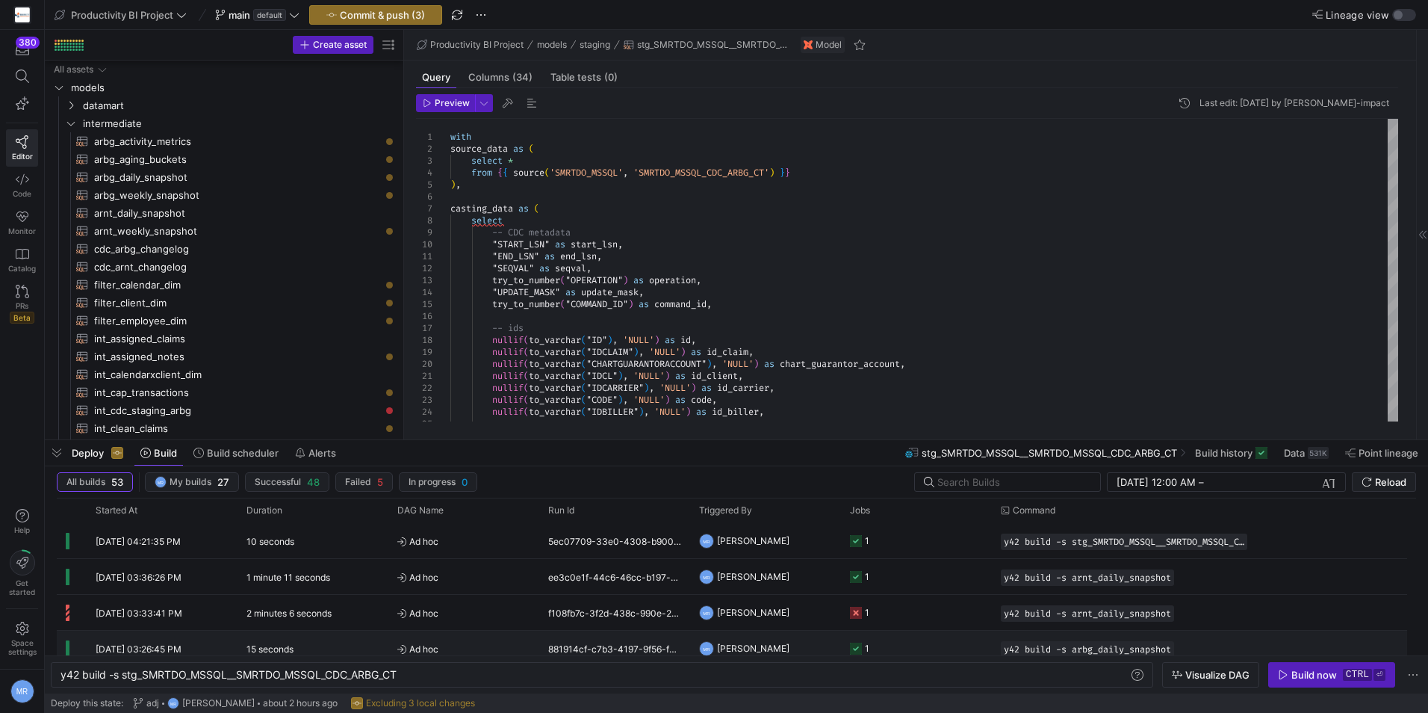
scroll to position [672, 0]
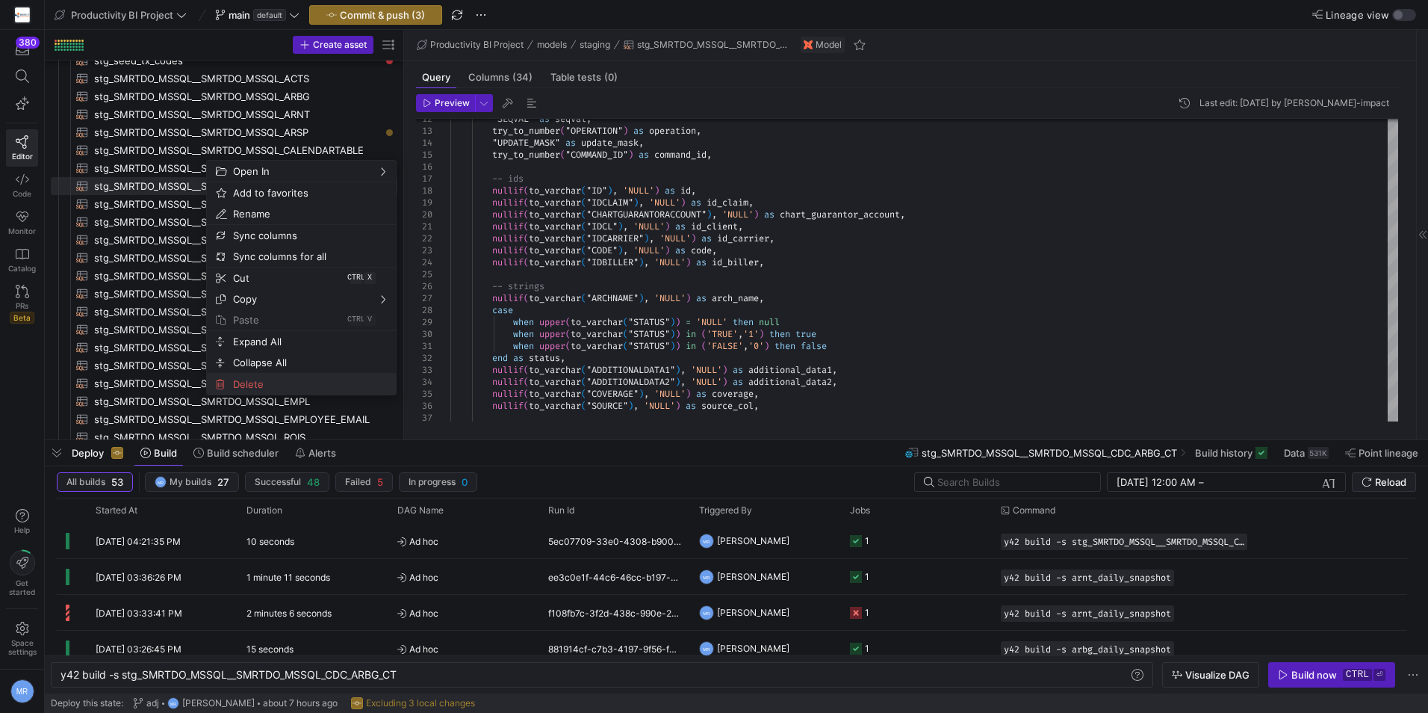
click at [284, 383] on span "Delete" at bounding box center [288, 384] width 123 height 21
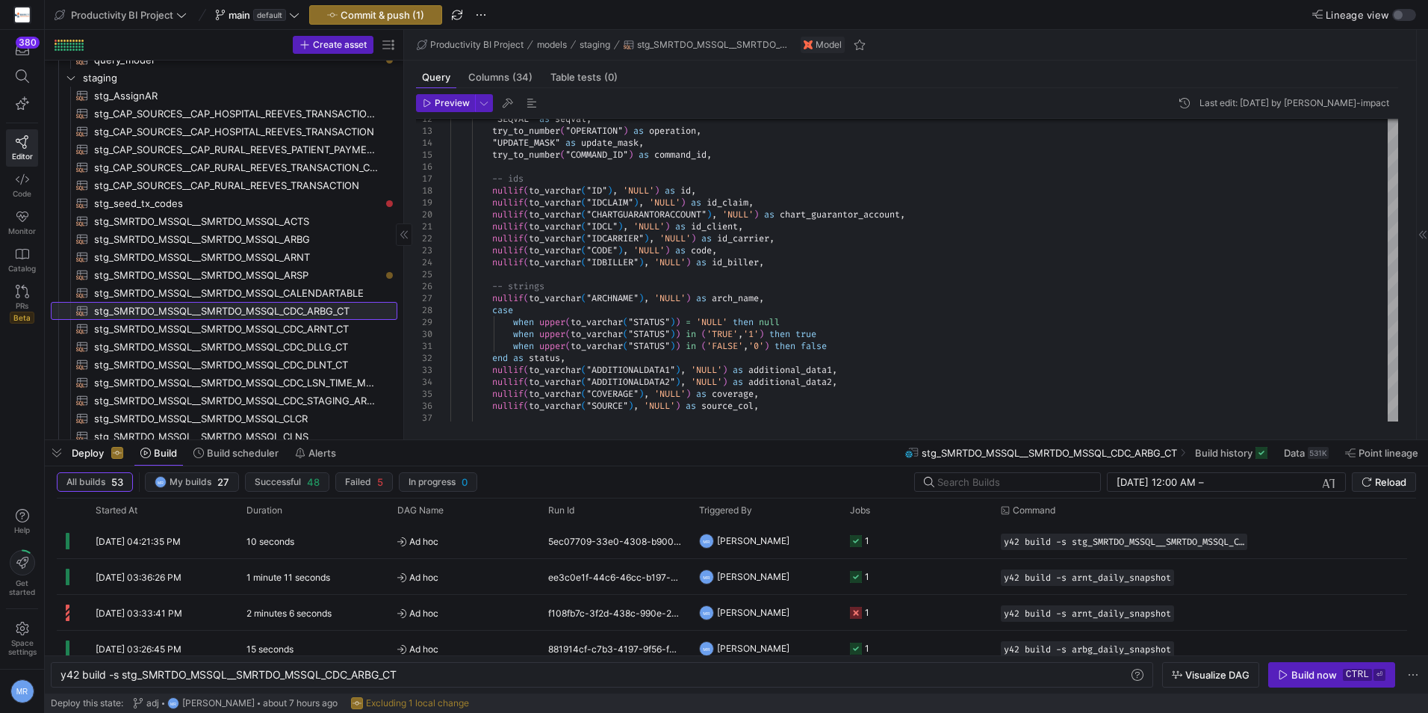
scroll to position [523, 0]
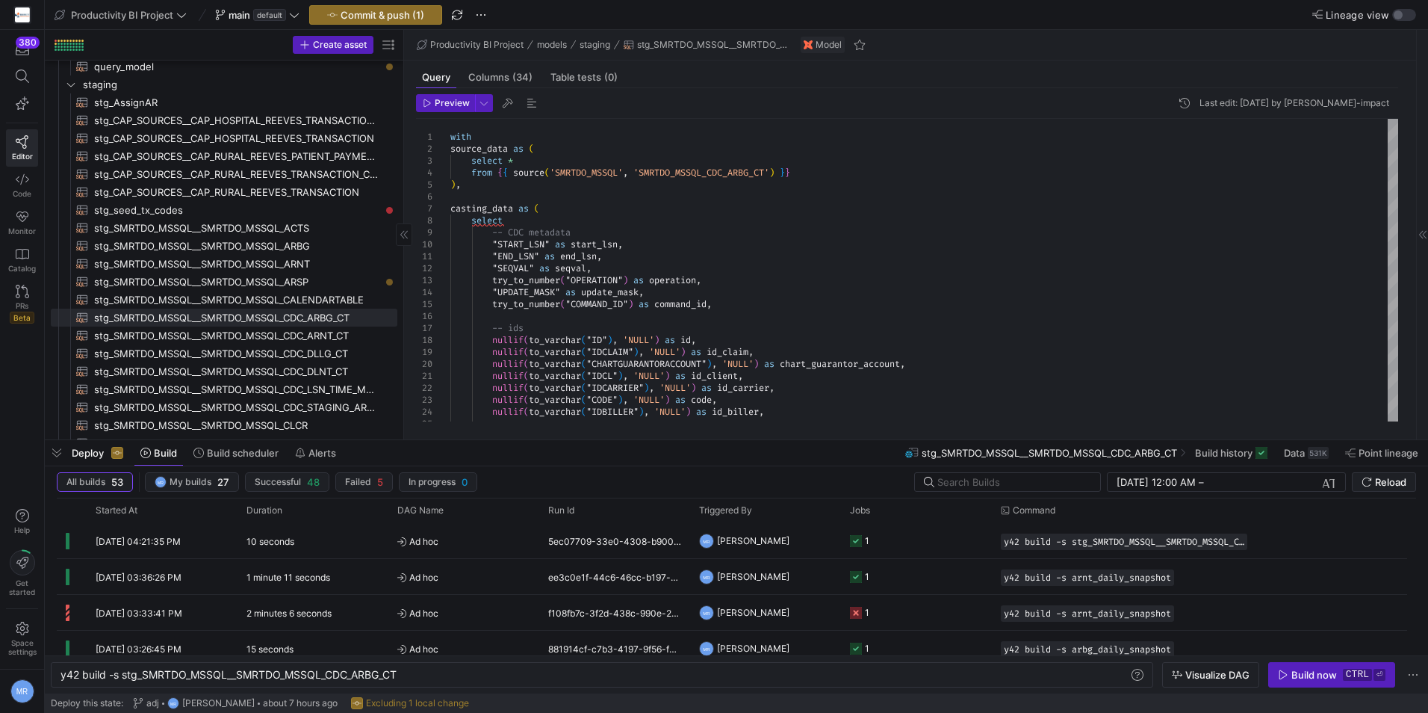
click at [52, 453] on span "button" at bounding box center [57, 452] width 24 height 25
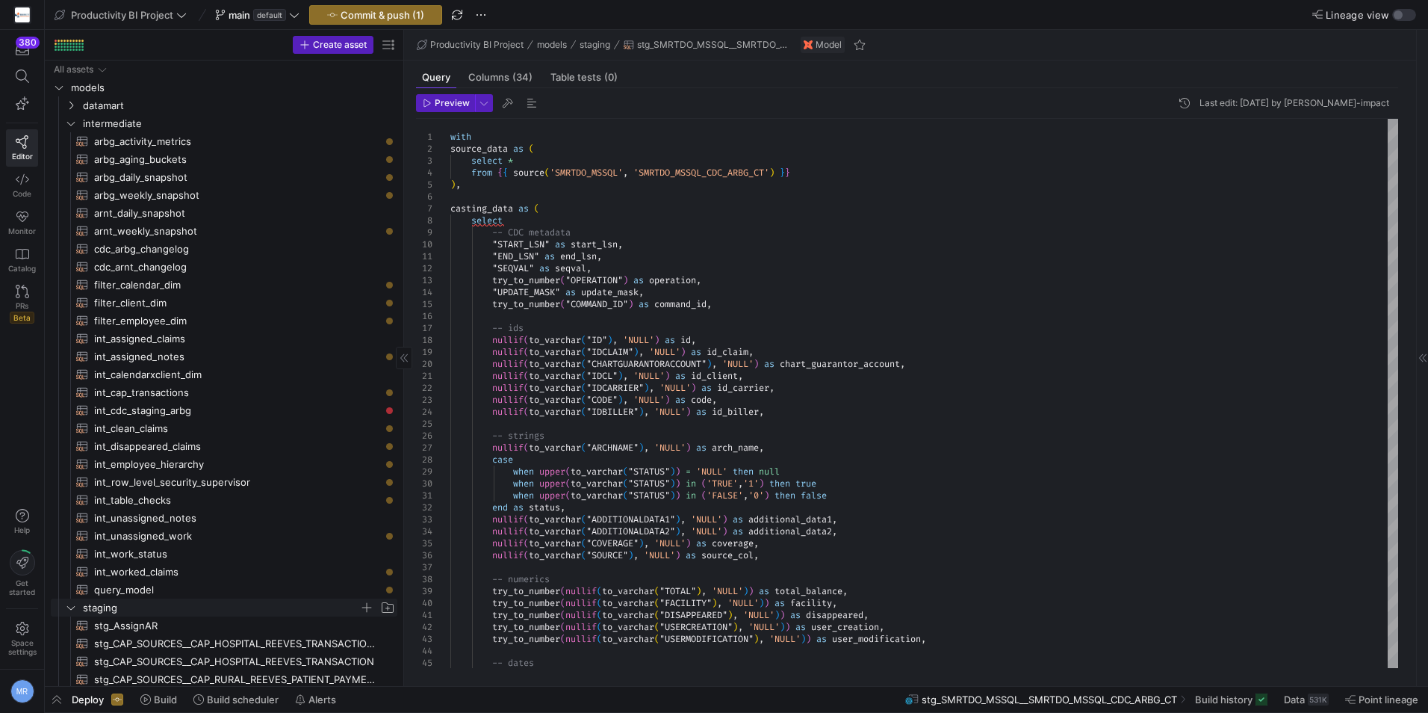
click at [111, 604] on span "staging" at bounding box center [221, 607] width 276 height 17
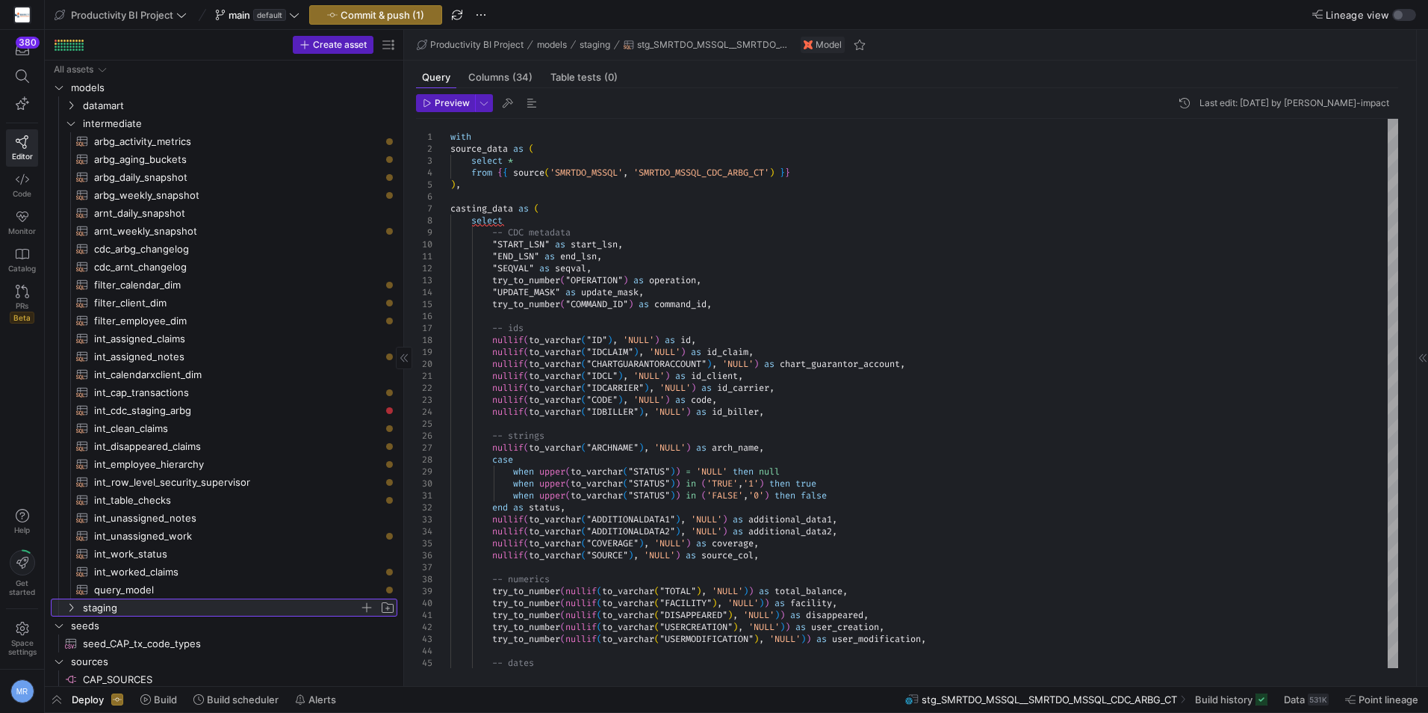
click at [93, 609] on span "staging" at bounding box center [221, 607] width 276 height 17
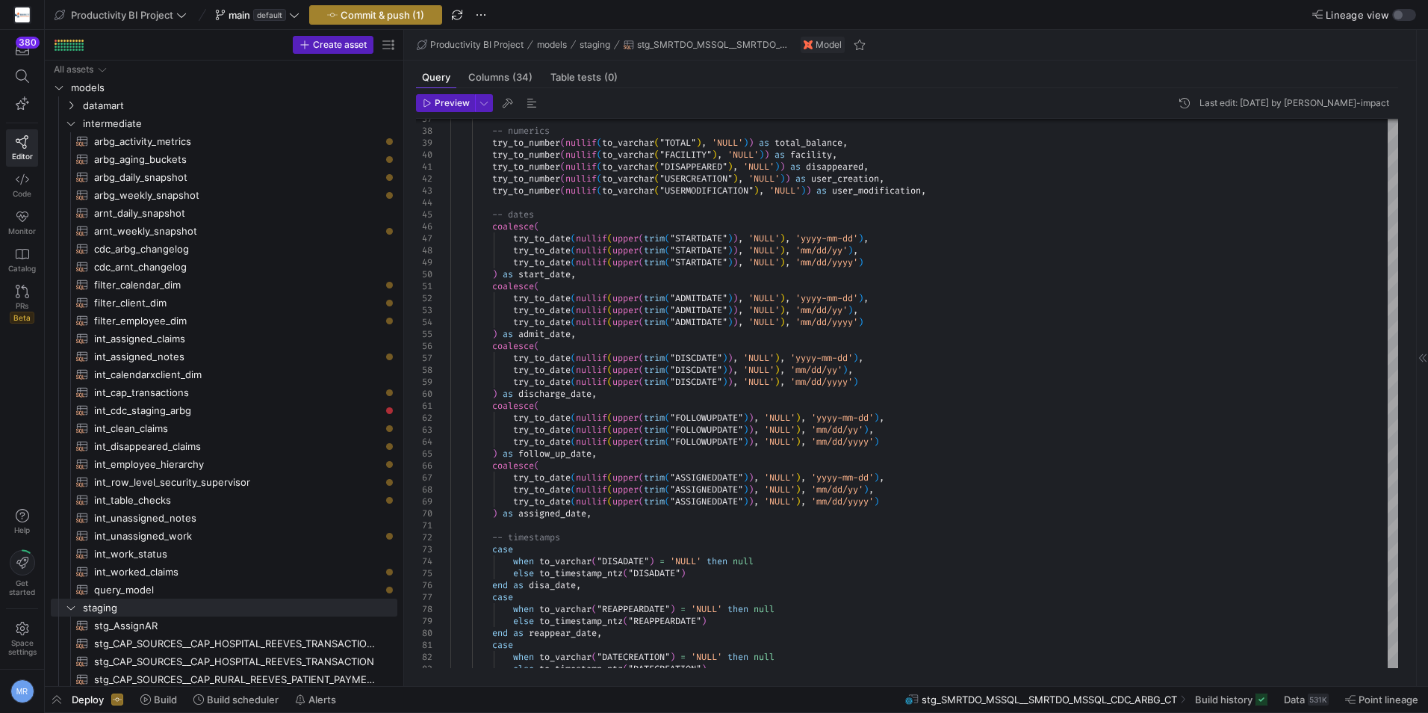
click at [387, 16] on span "Commit & push (1)" at bounding box center [383, 15] width 84 height 12
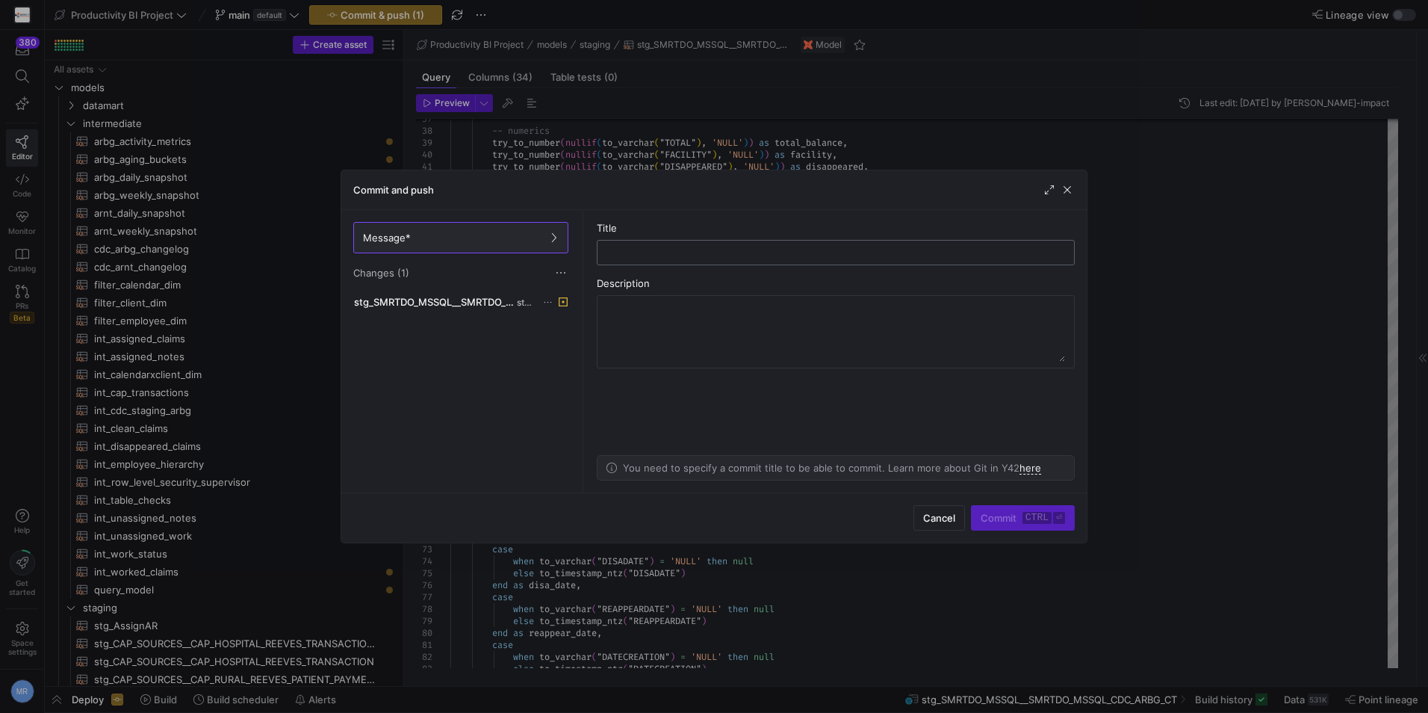
click at [785, 259] on div at bounding box center [836, 253] width 453 height 24
type input "fix"
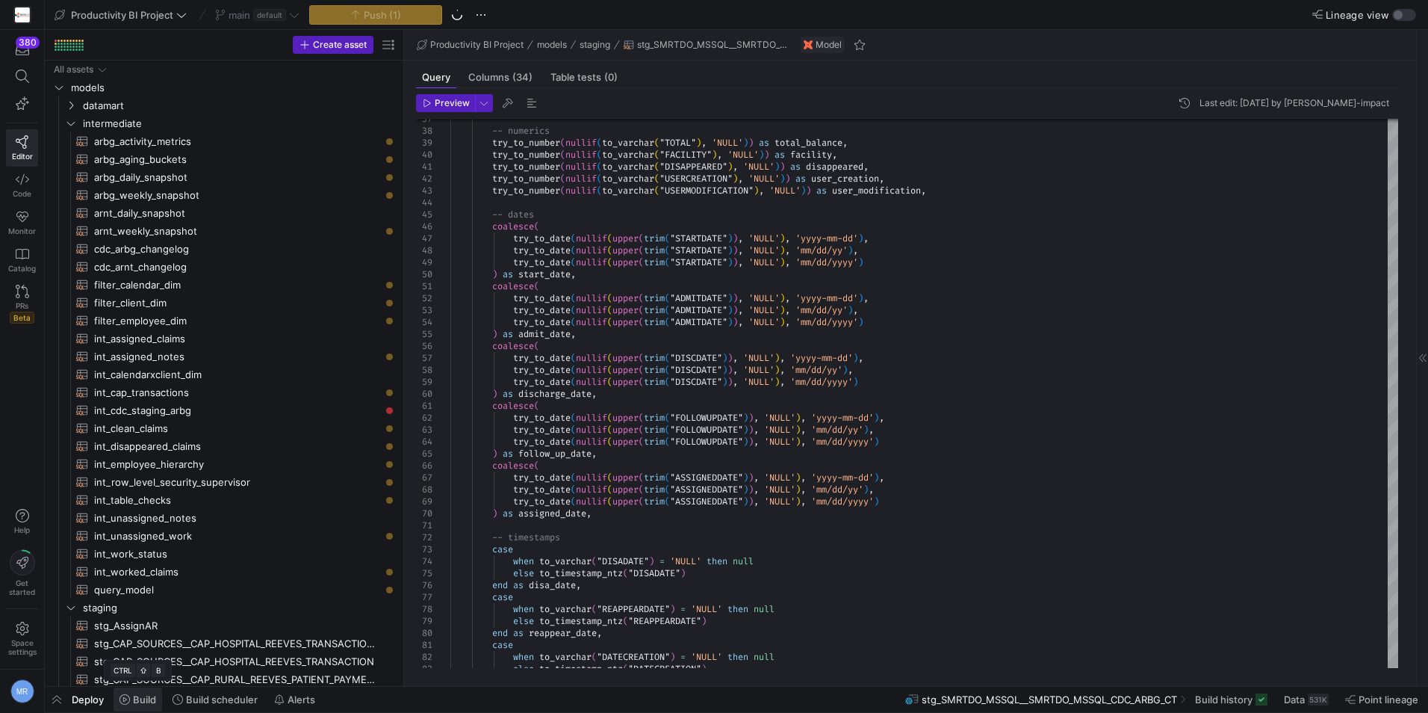
click at [135, 705] on span at bounding box center [138, 699] width 49 height 24
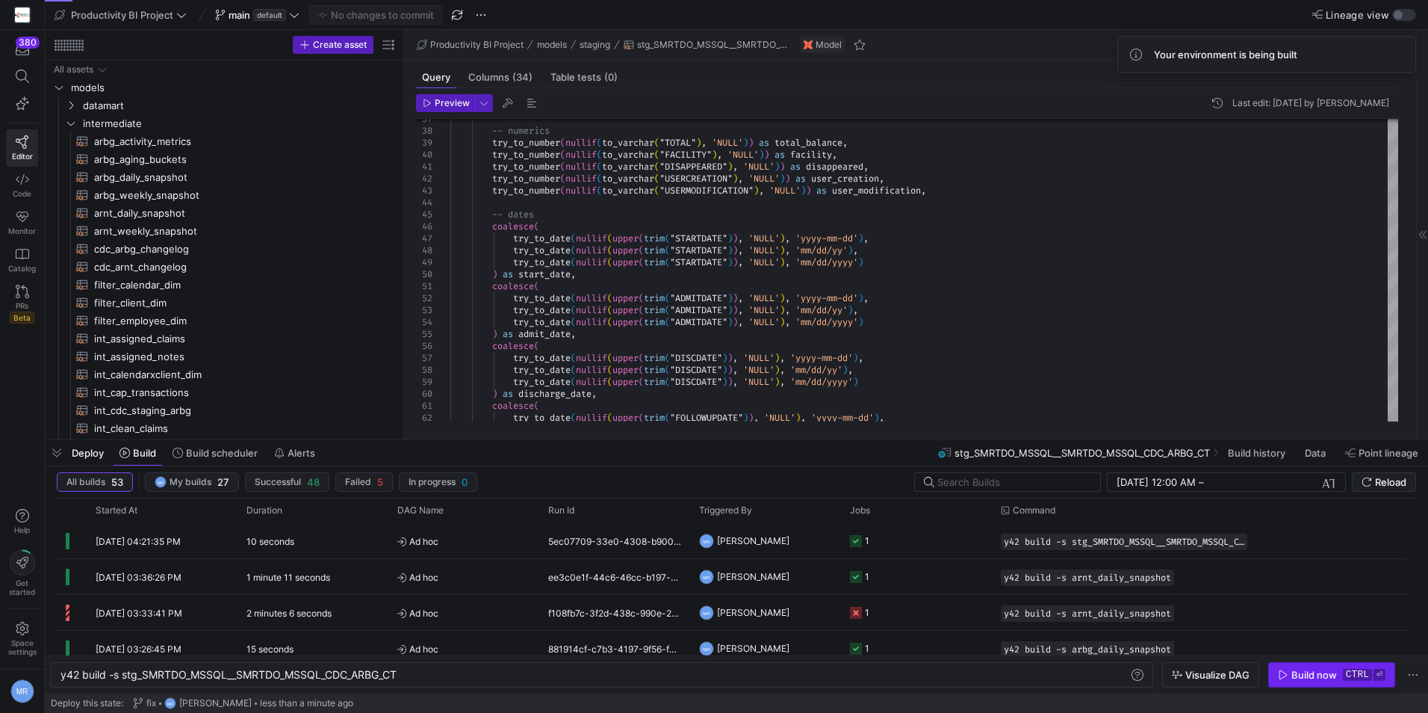
click at [1317, 674] on div "Build now" at bounding box center [1315, 675] width 46 height 12
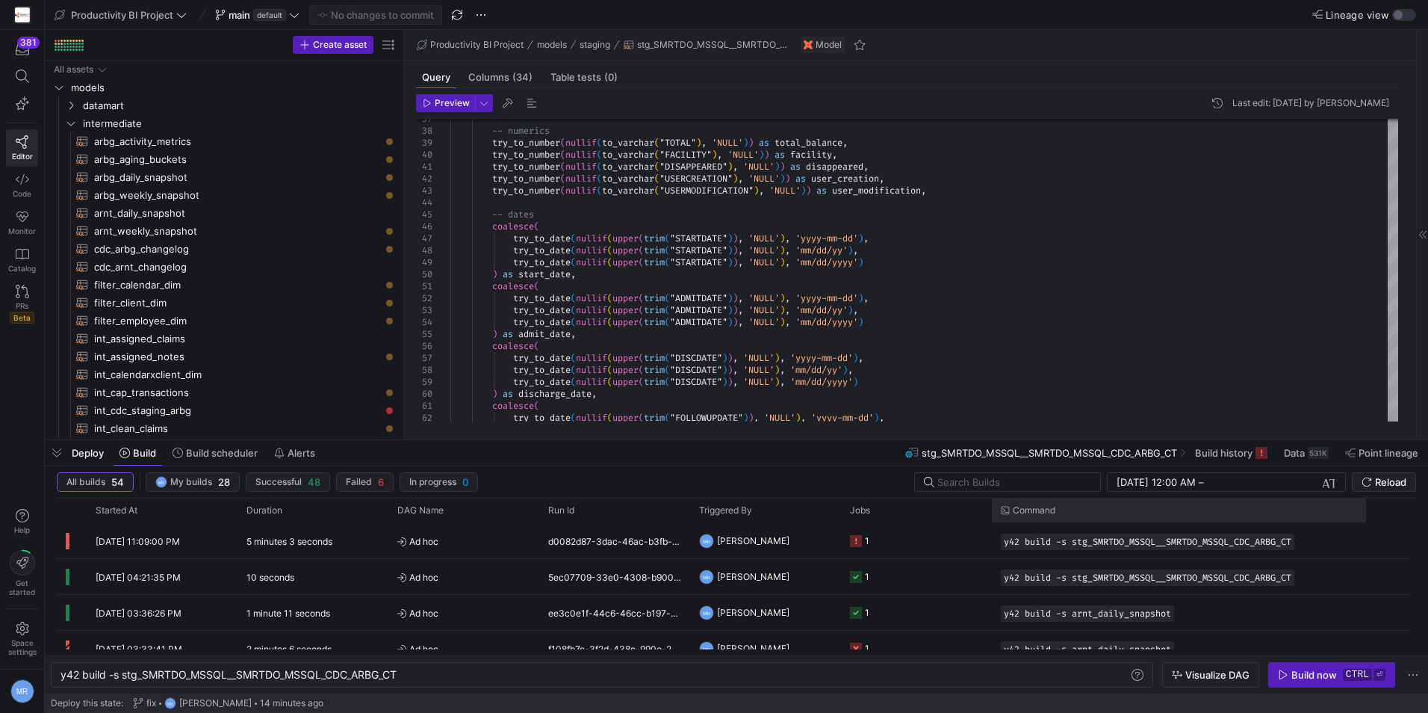
drag, startPoint x: 1255, startPoint y: 507, endPoint x: 1261, endPoint y: 550, distance: 43.7
click at [1363, 546] on div "Started At Duration Run Id" at bounding box center [737, 576] width 1360 height 157
click at [858, 539] on icon "Press SPACE to select this row." at bounding box center [856, 541] width 12 height 12
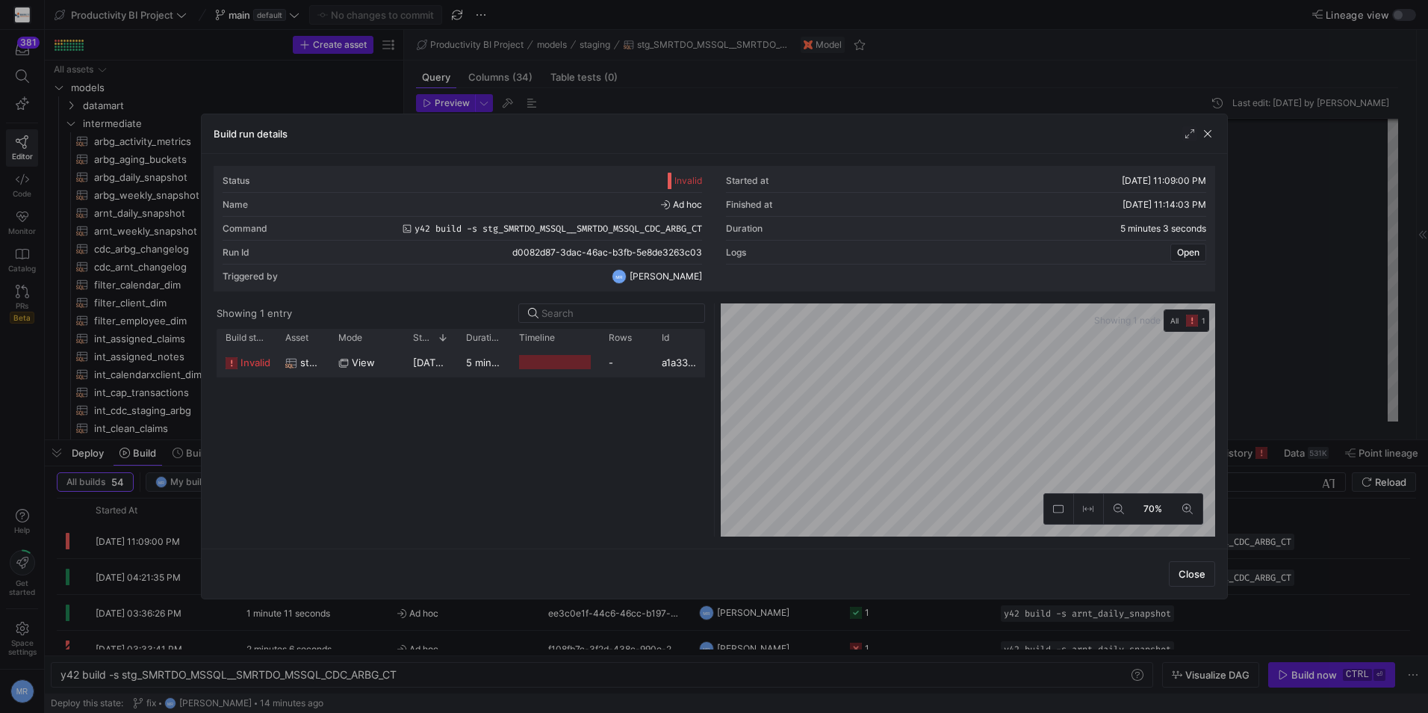
click at [252, 357] on span "invalid" at bounding box center [256, 362] width 30 height 29
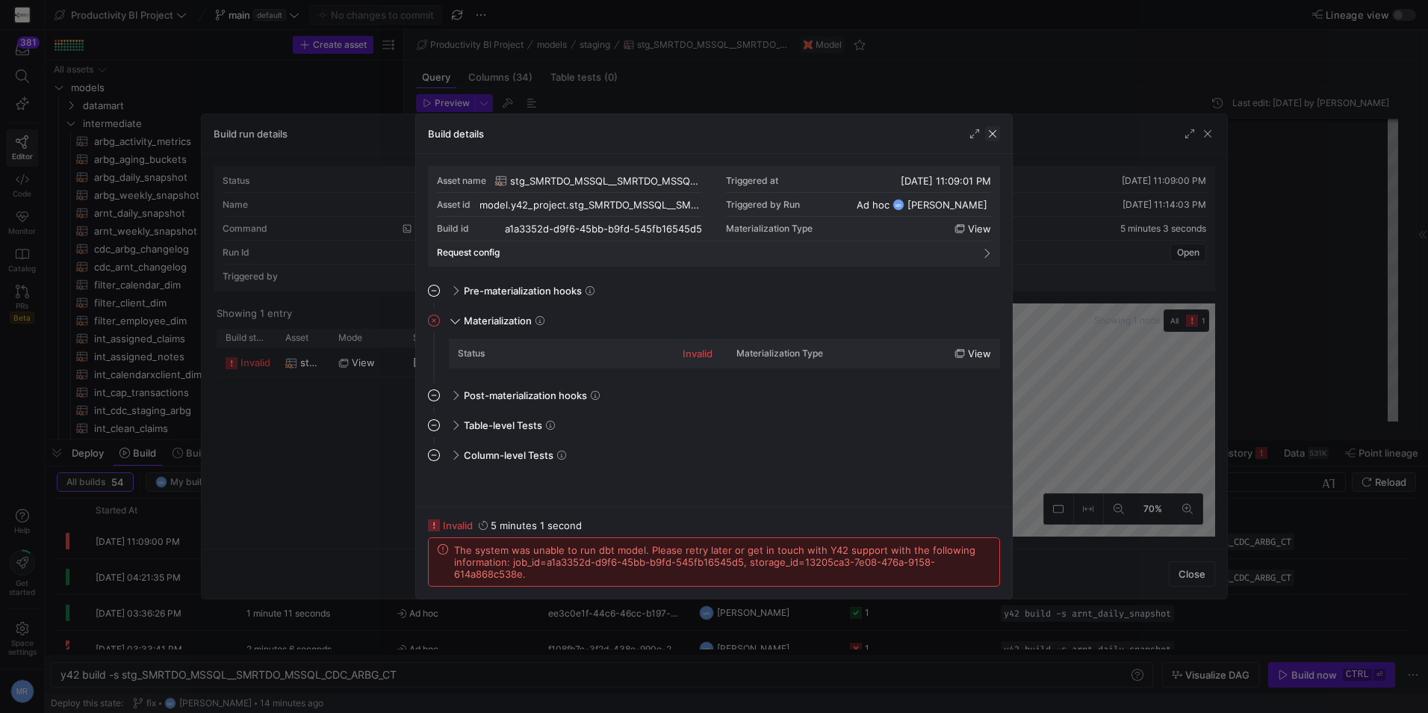
click at [991, 130] on span "button" at bounding box center [992, 133] width 15 height 15
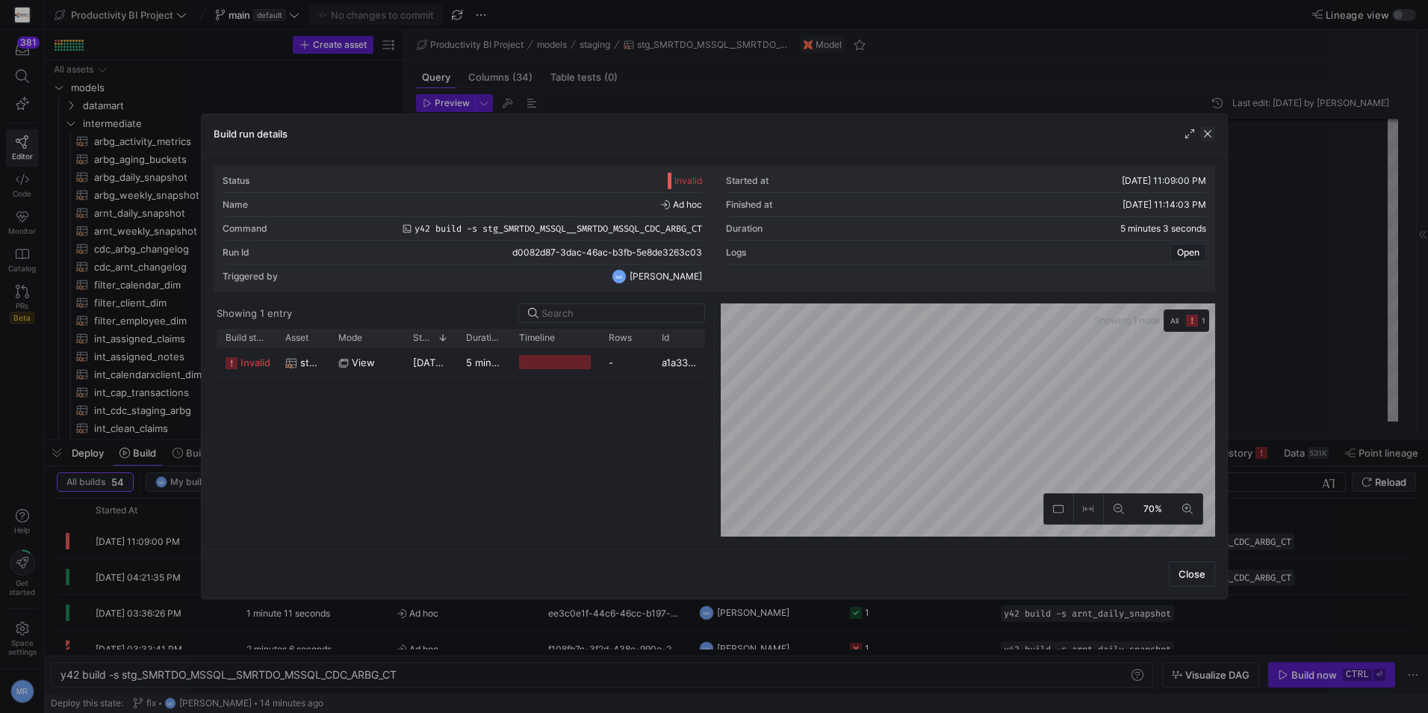
click at [1202, 130] on span "button" at bounding box center [1208, 133] width 15 height 15
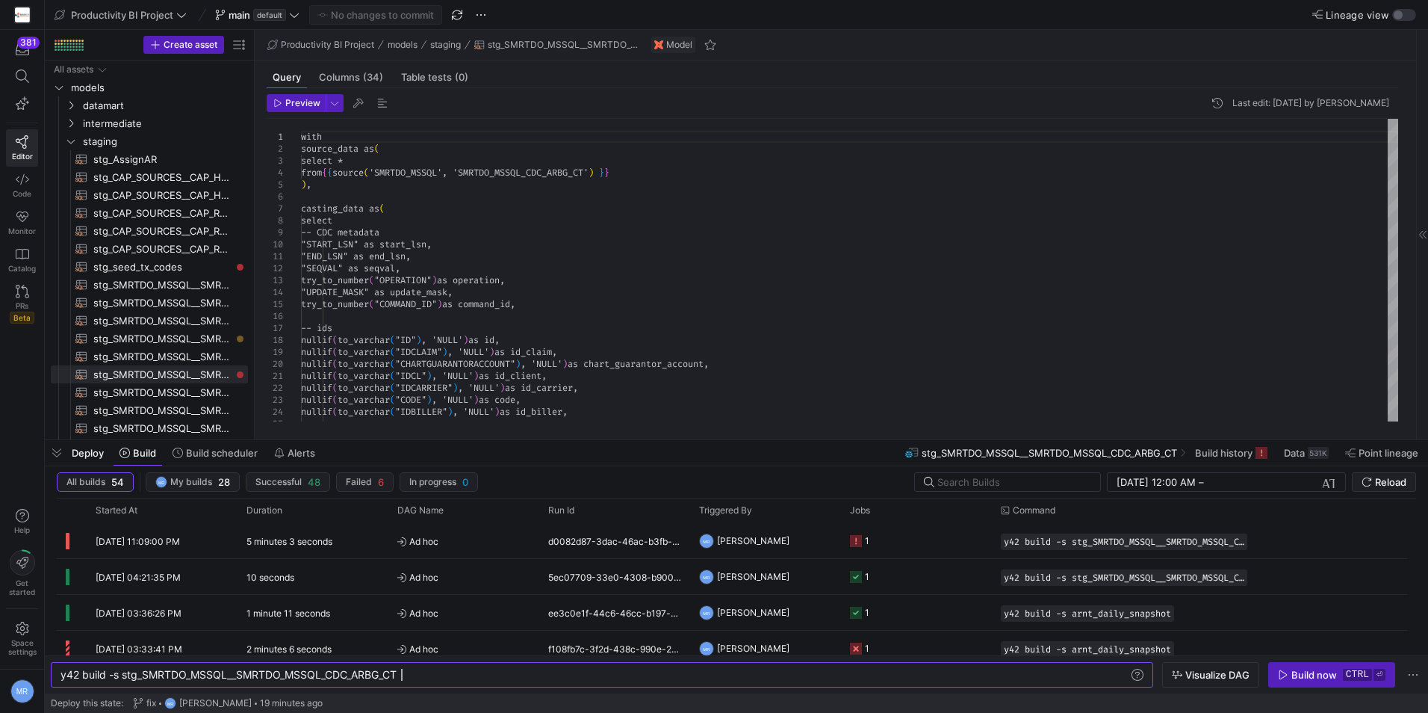
scroll to position [0, 341]
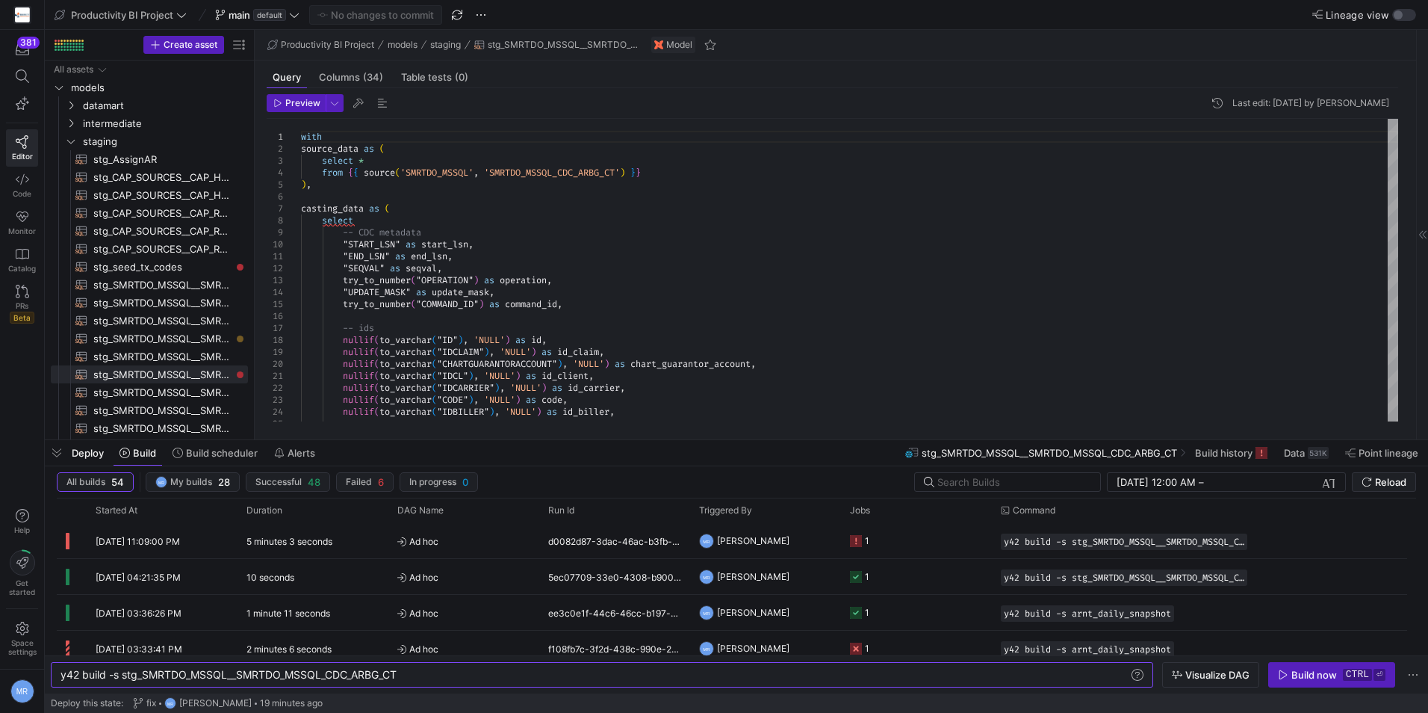
drag, startPoint x: 1349, startPoint y: 665, endPoint x: 1378, endPoint y: 693, distance: 41.2
click at [1349, 664] on span "button" at bounding box center [1332, 675] width 126 height 24
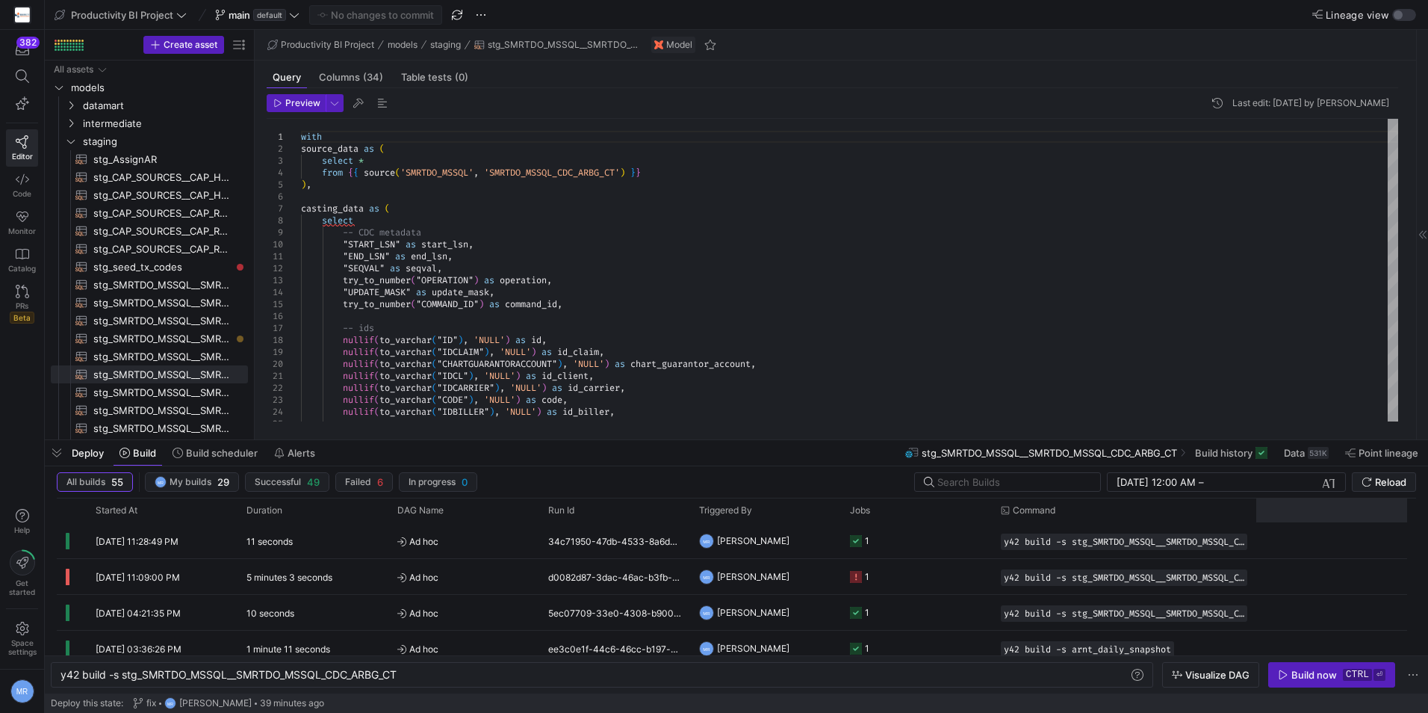
click at [1257, 509] on div at bounding box center [1332, 510] width 151 height 24
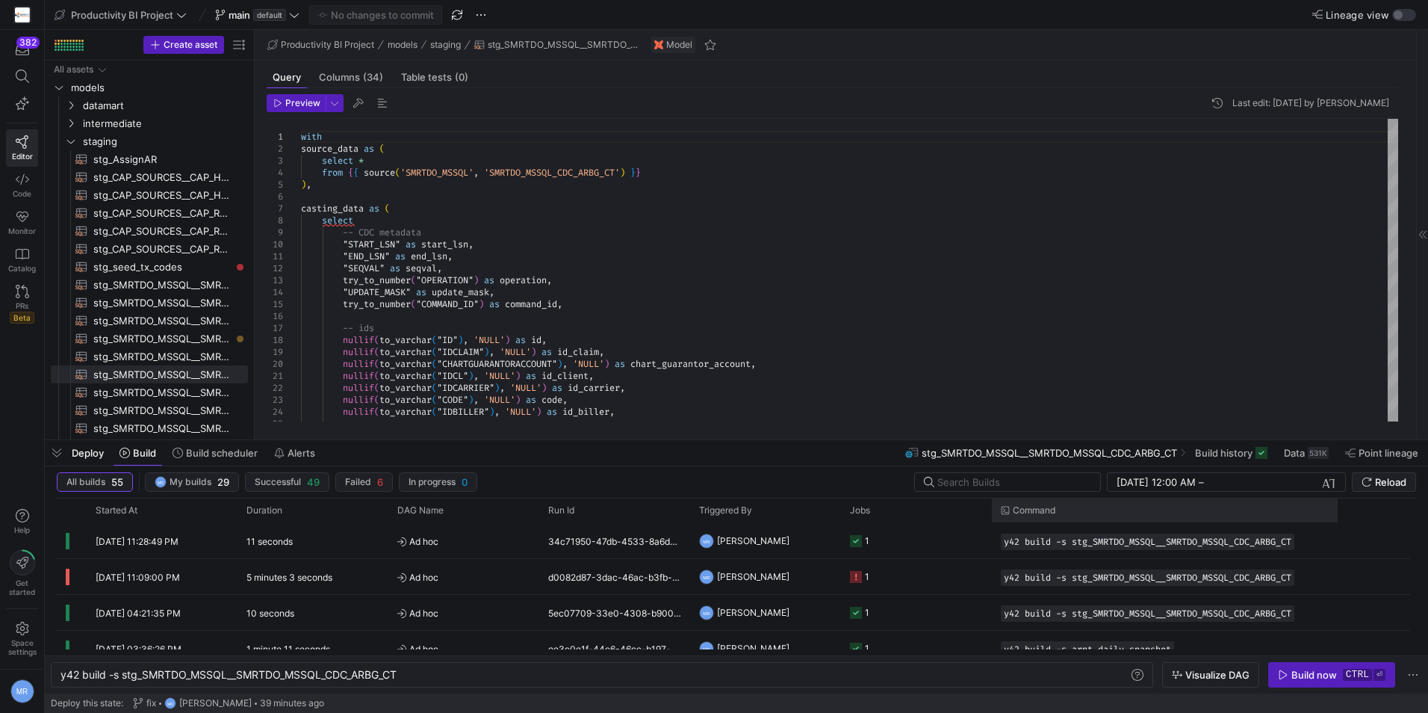
drag, startPoint x: 1256, startPoint y: 504, endPoint x: 1337, endPoint y: 535, distance: 87.3
click at [1337, 535] on div "Started At Duration Run Id" at bounding box center [737, 576] width 1360 height 157
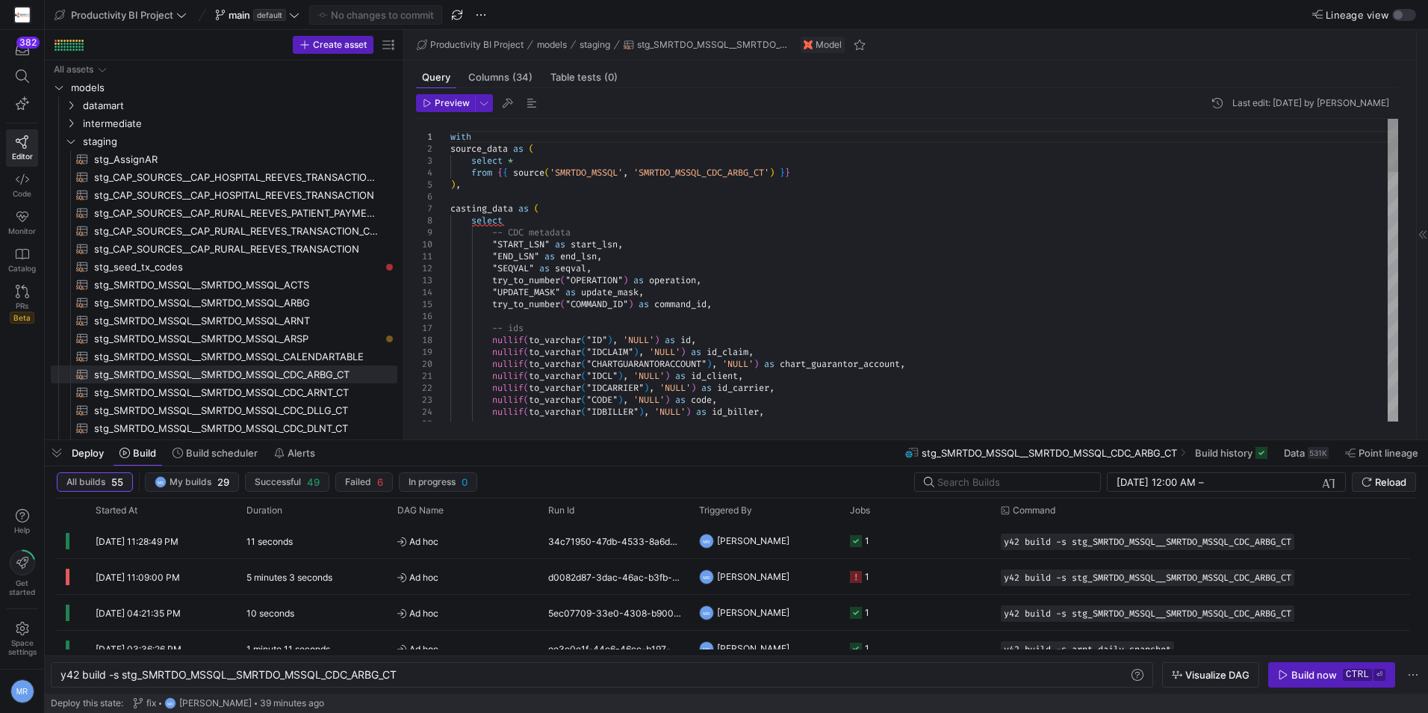
drag, startPoint x: 254, startPoint y: 280, endPoint x: 557, endPoint y: 303, distance: 303.5
click at [557, 303] on as-split "Create asset Drag here to set row groups Drag here to set column labels Group 1…" at bounding box center [737, 234] width 1384 height 409
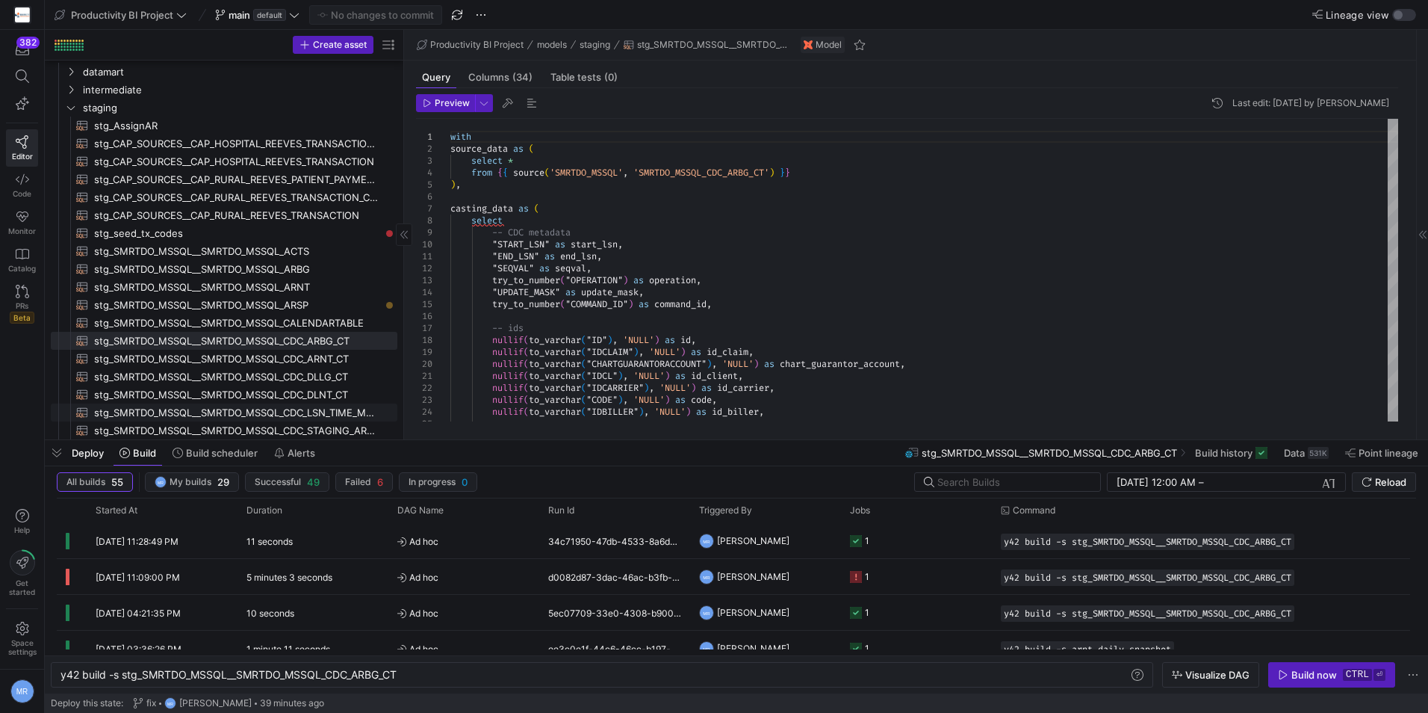
scroll to position [0, 0]
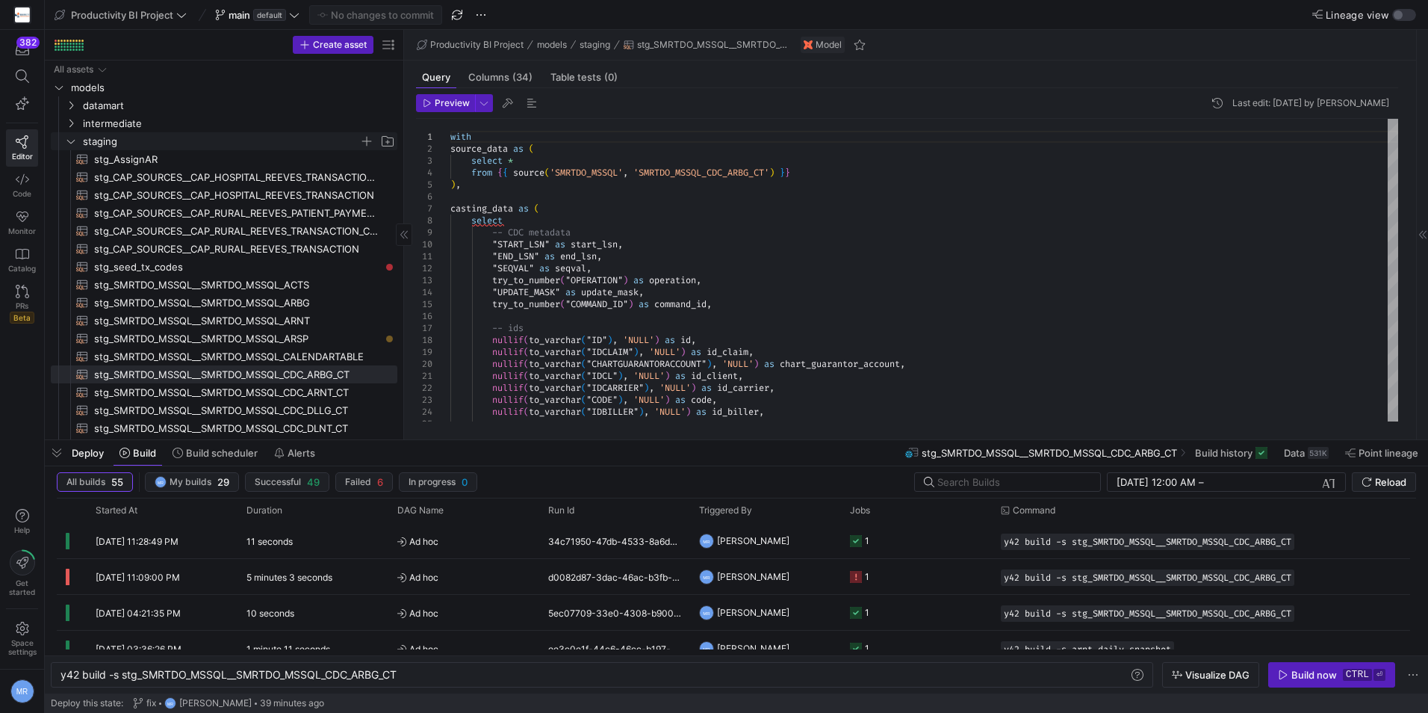
click at [90, 137] on span "staging" at bounding box center [221, 141] width 276 height 17
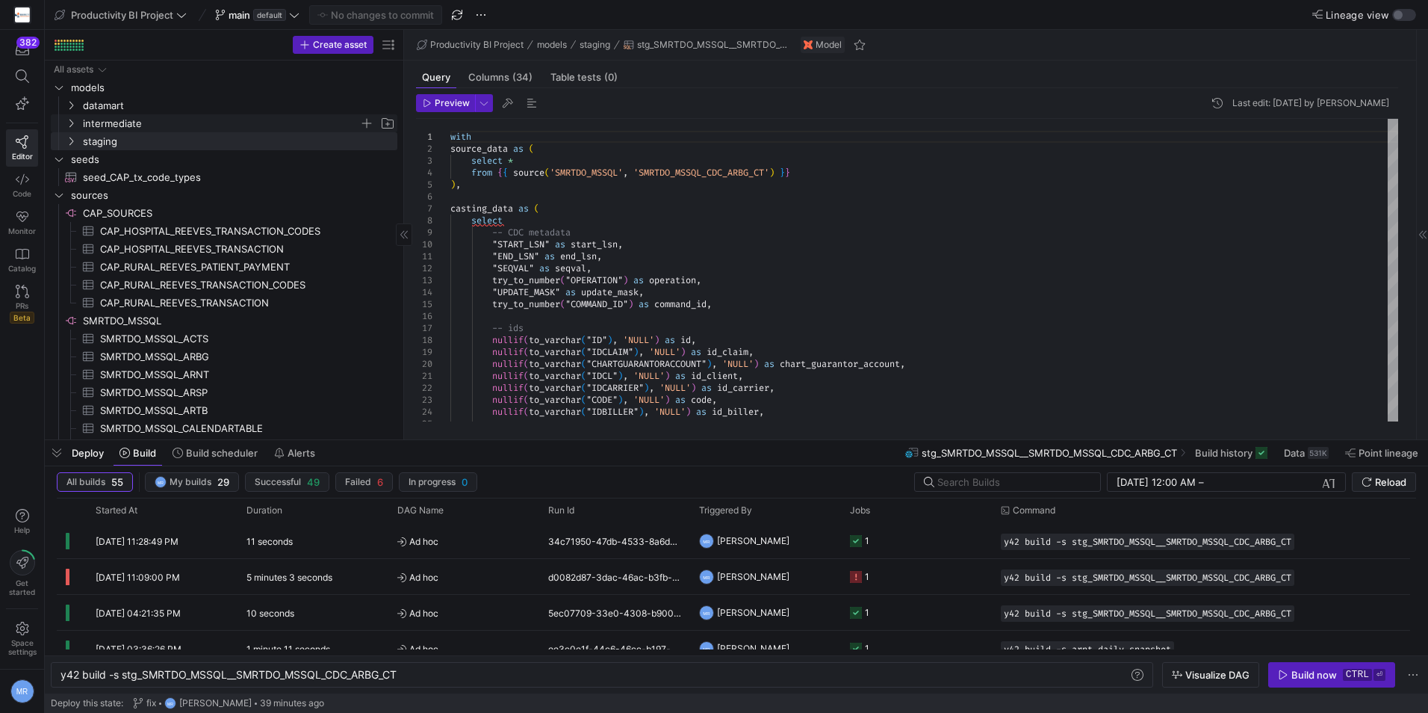
click at [111, 124] on span "intermediate" at bounding box center [221, 123] width 276 height 17
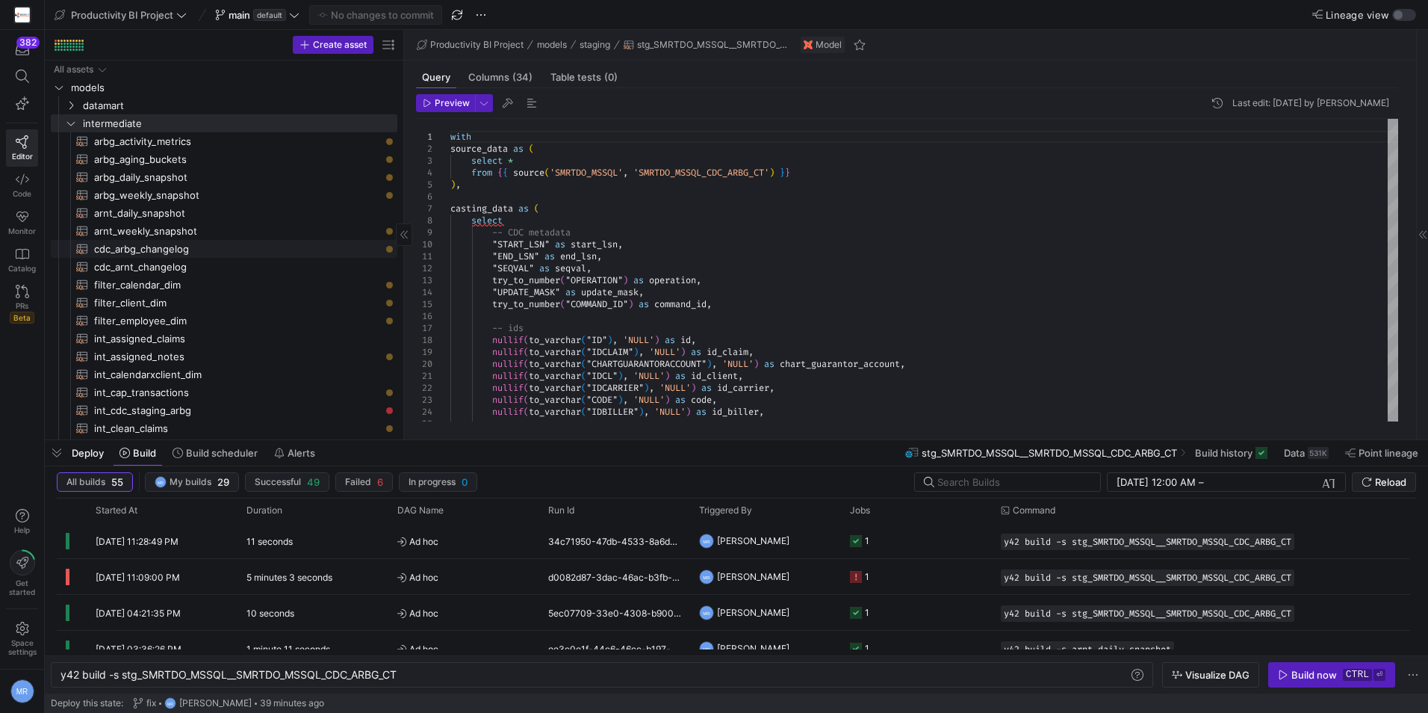
click at [285, 250] on span "cdc_arbg_changelog​​​​​​​​​​" at bounding box center [237, 249] width 286 height 17
type textarea "y42 build -s cdc_arbg_changelog"
type textarea "with cdc_source as ( select * from {{ ref('stg_SMRTDO_MSSQL__SMRTDO_MSSQL_CDC_A…"
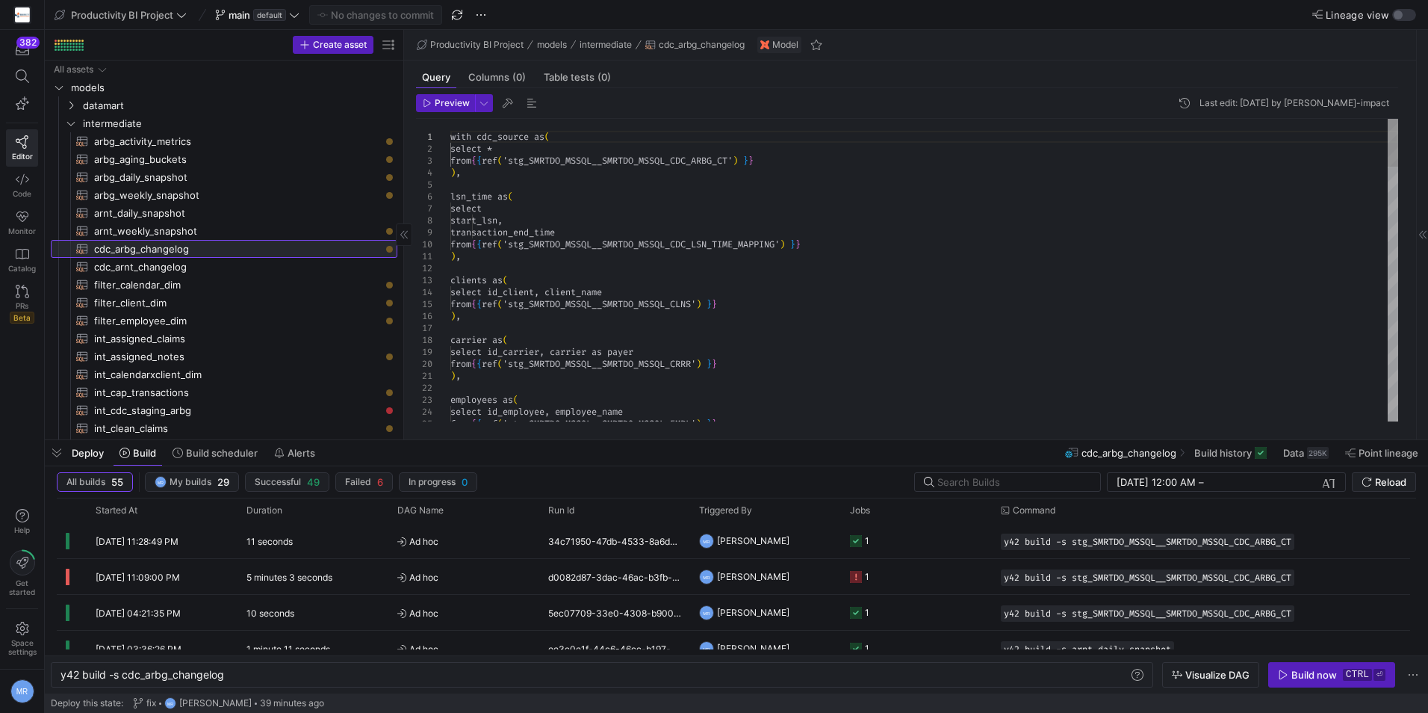
scroll to position [0, 164]
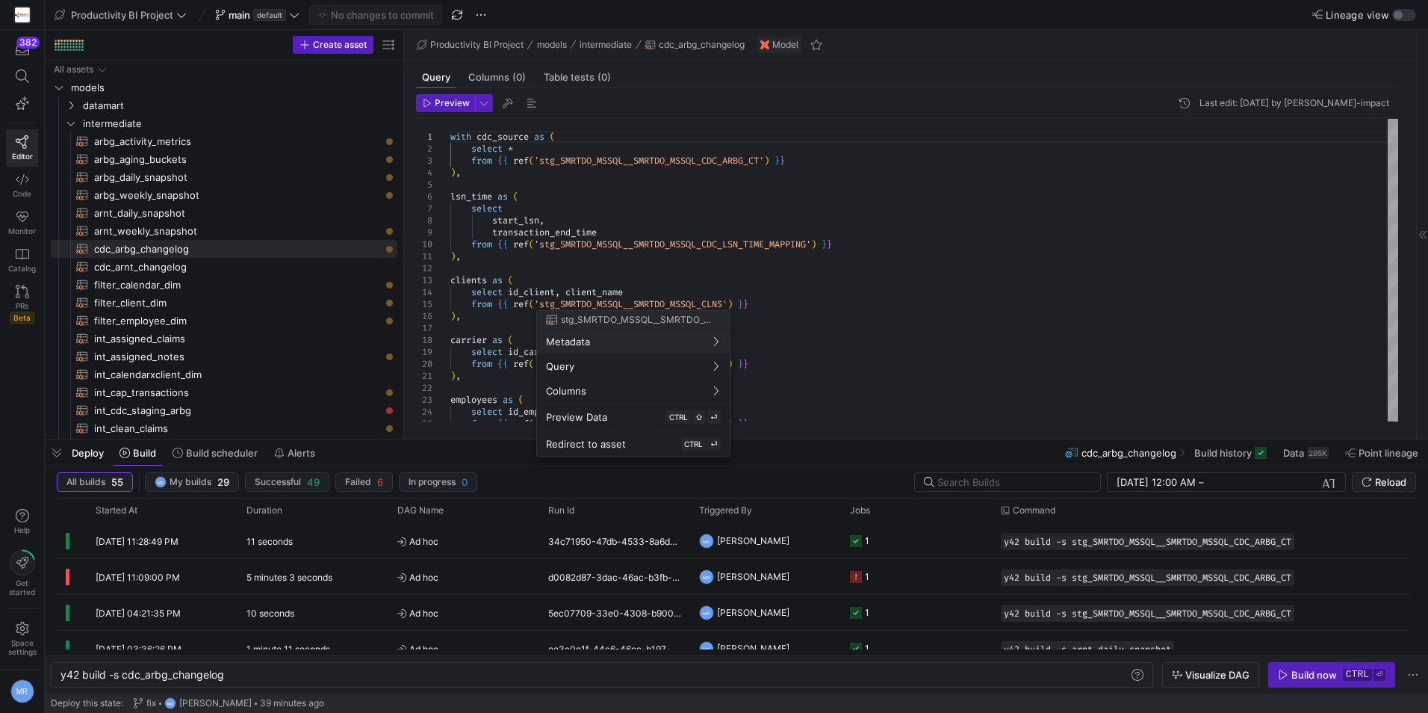
click at [521, 254] on div at bounding box center [714, 356] width 1428 height 713
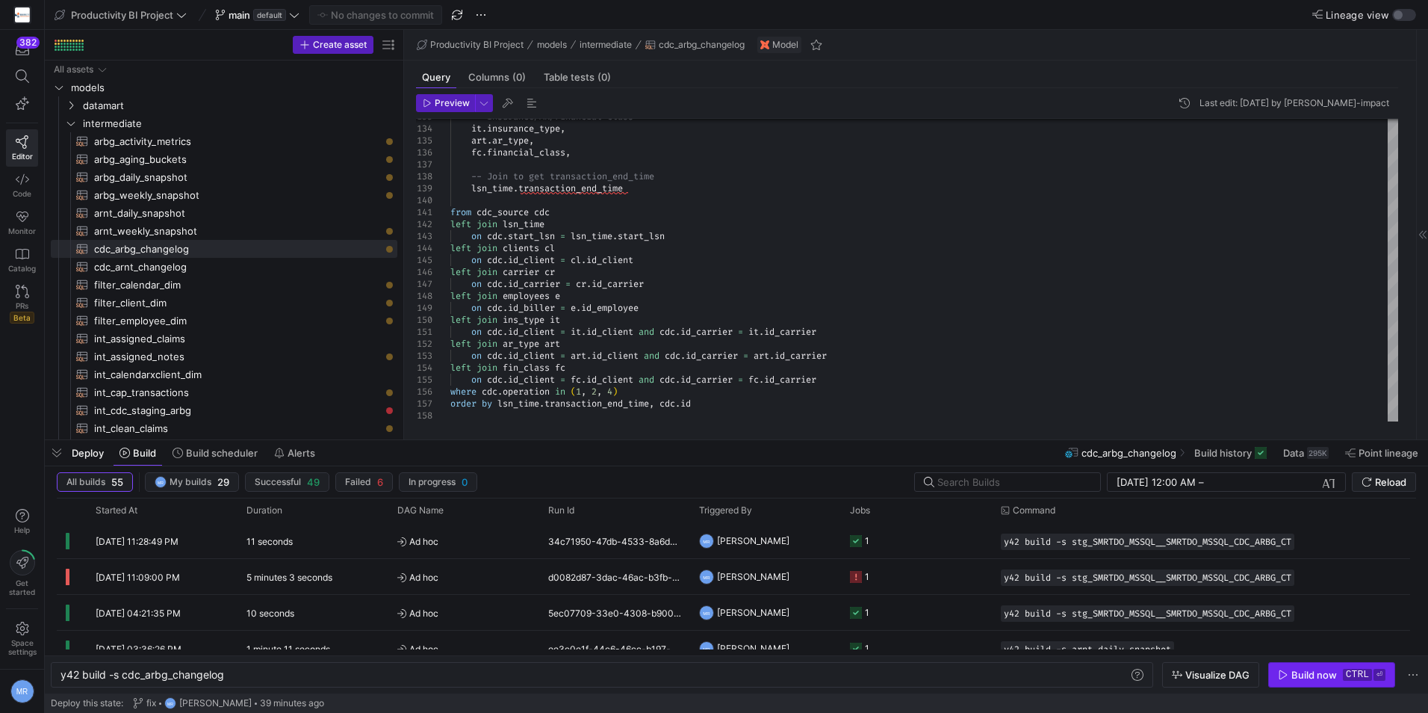
drag, startPoint x: 1323, startPoint y: 674, endPoint x: 1337, endPoint y: 646, distance: 31.7
click at [1322, 675] on div "Build now" at bounding box center [1315, 675] width 46 height 12
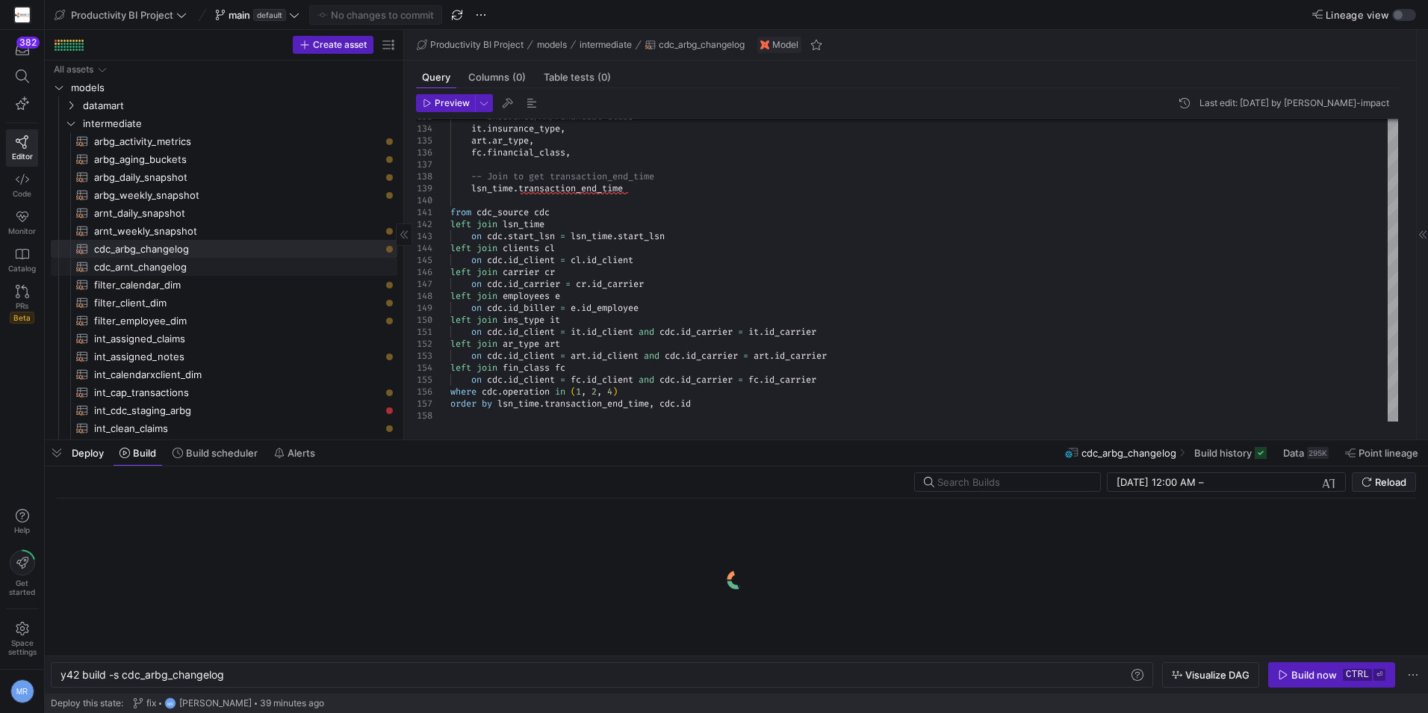
click at [221, 262] on span "cdc_arnt_changelog​​​​​​​​​​" at bounding box center [237, 267] width 286 height 17
type textarea "y42 build -s cdc_arnt_changelog"
type textarea "with cdc_source as ( select * from {{ ref('stg_SMRTDO_MSSQL__SMRTDO_MSSQL_CDC_A…"
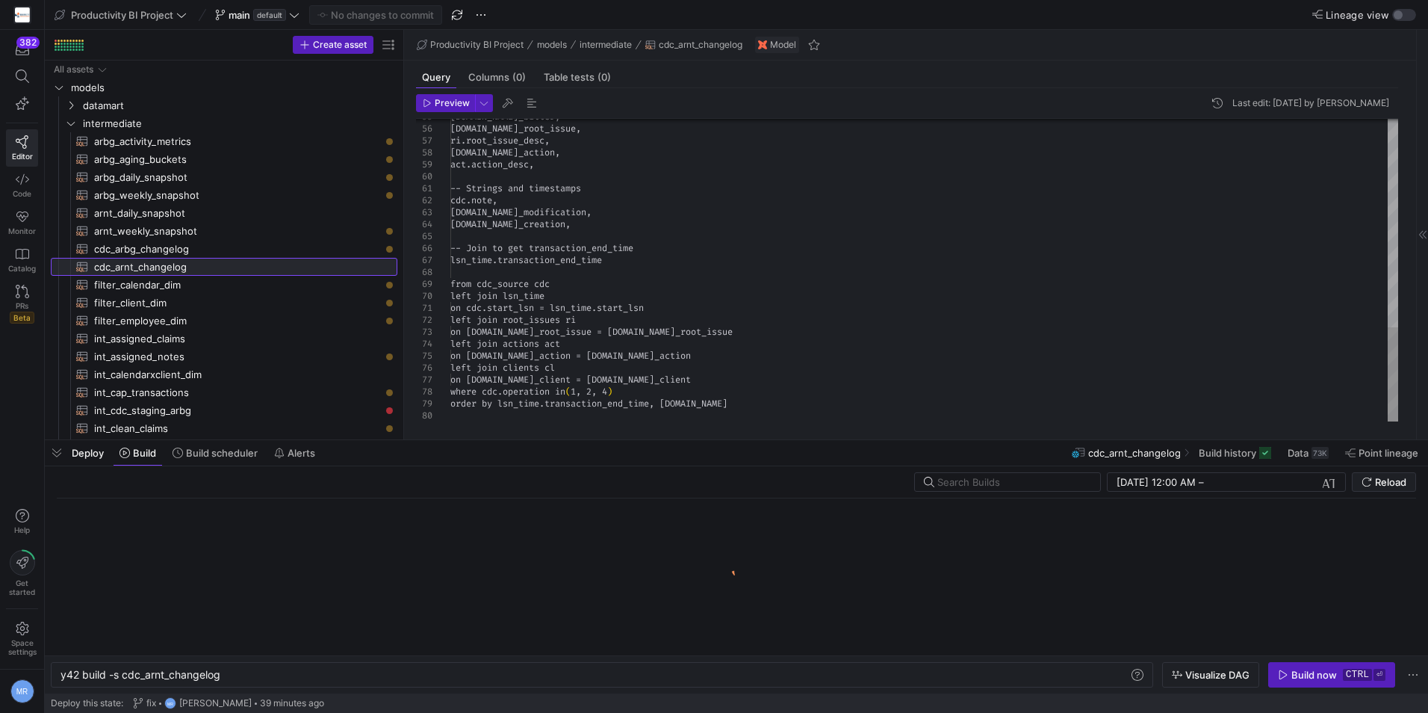
scroll to position [0, 160]
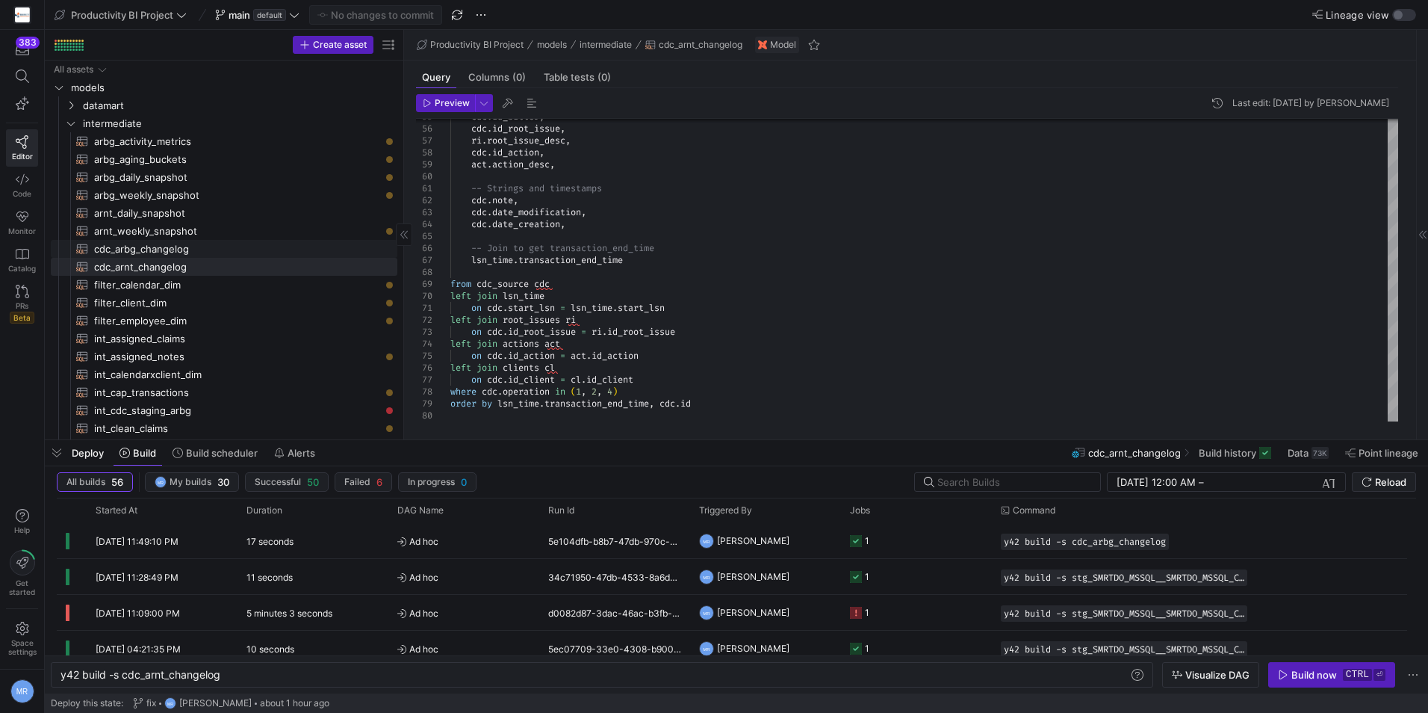
drag, startPoint x: 245, startPoint y: 250, endPoint x: 260, endPoint y: 232, distance: 23.3
click at [245, 250] on span "cdc_arbg_changelog​​​​​​​​​​" at bounding box center [237, 249] width 286 height 17
type textarea "y42 build -s cdc_arbg_changelog"
type textarea "with cdc_source as ( select * from {{ ref('stg_SMRTDO_MSSQL__SMRTDO_MSSQL_CDC_A…"
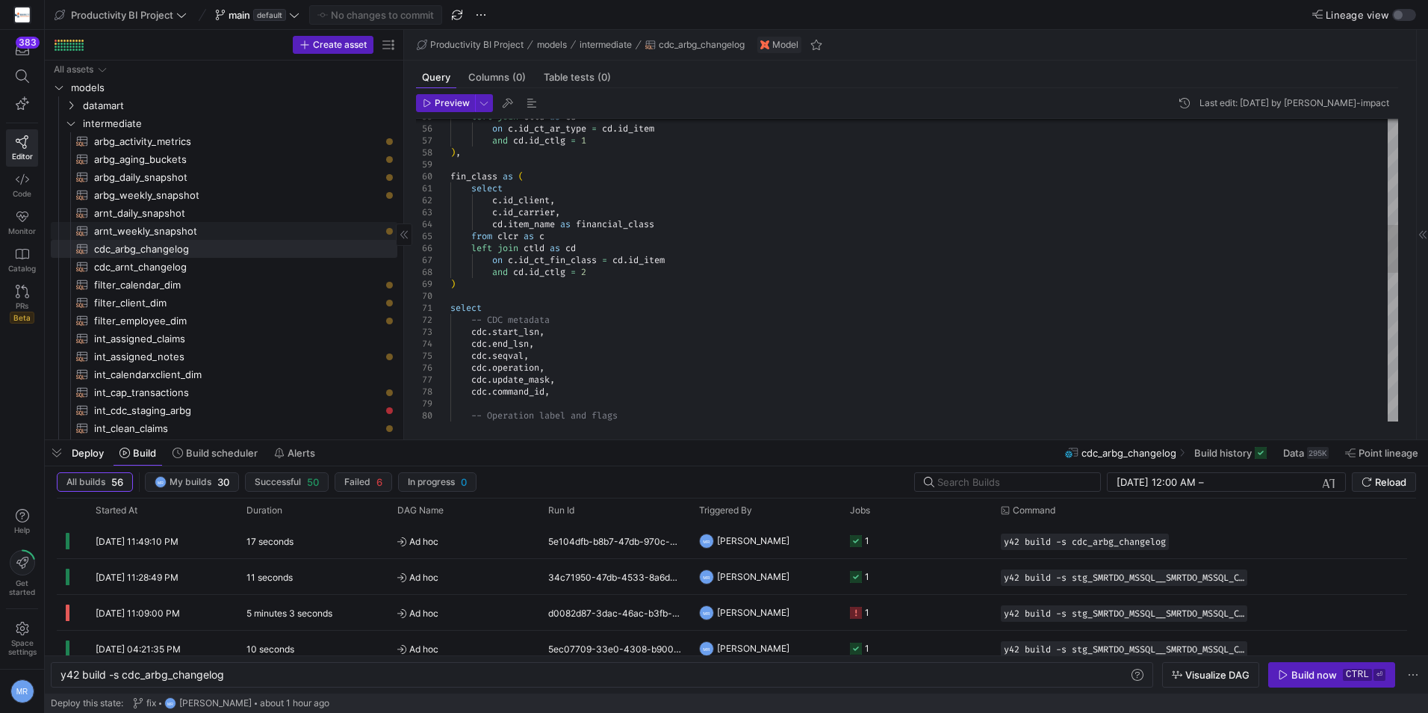
click at [267, 226] on span "arnt_weekly_snapshot​​​​​​​​​​" at bounding box center [237, 231] width 286 height 17
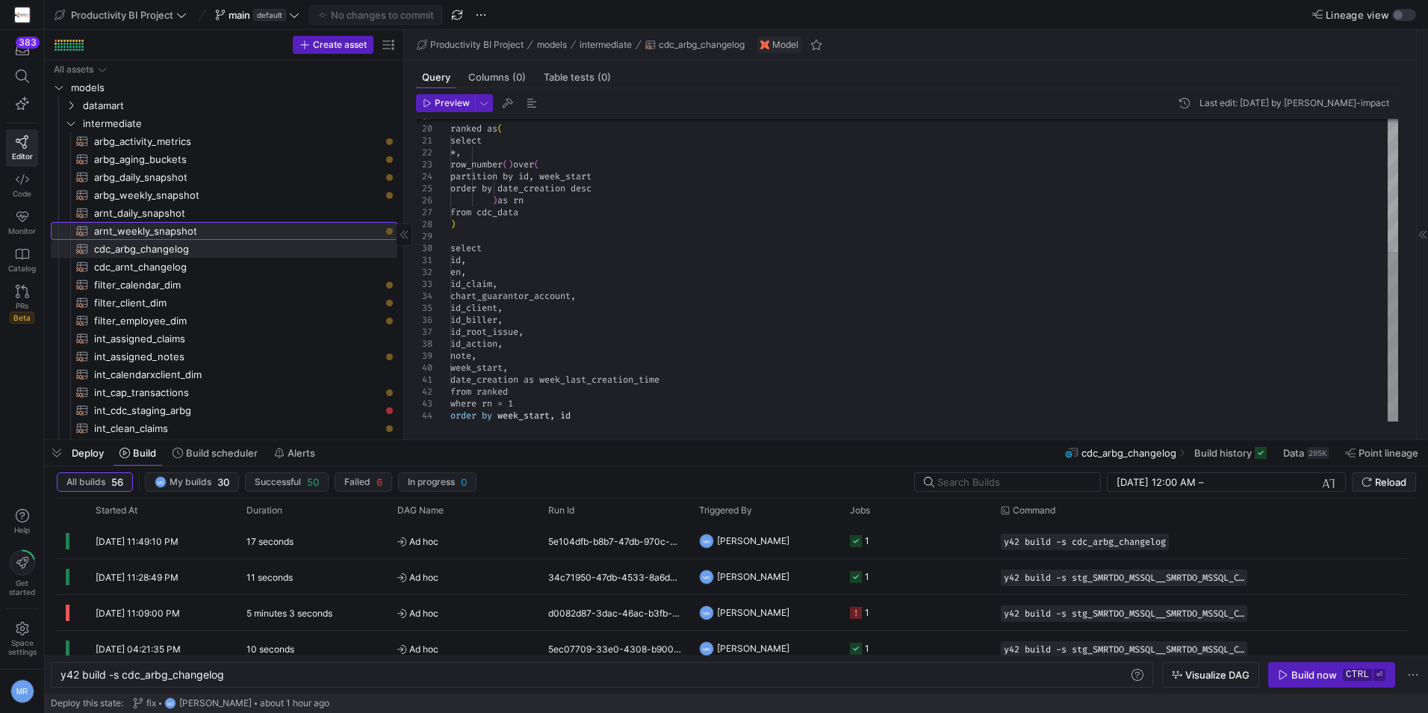
type textarea "y42 build -s arnt_weekly_snapshot"
type textarea "with cdc_data as ( select id, en, id_claim, chart_guarantor_account, id_client,…"
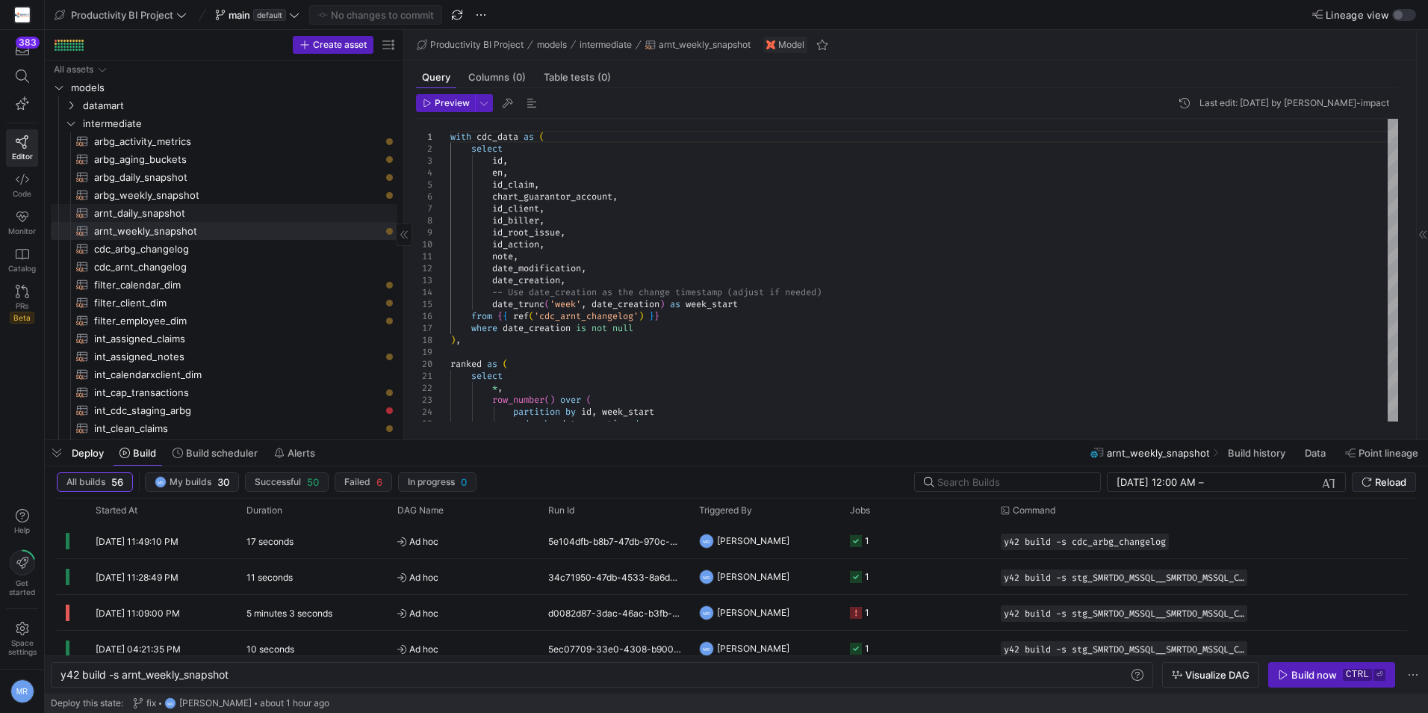
click at [185, 219] on span "arnt_daily_snapshot​​​​​​​​​​" at bounding box center [237, 213] width 286 height 17
type textarea "y42 build -s arnt_daily_snapshot"
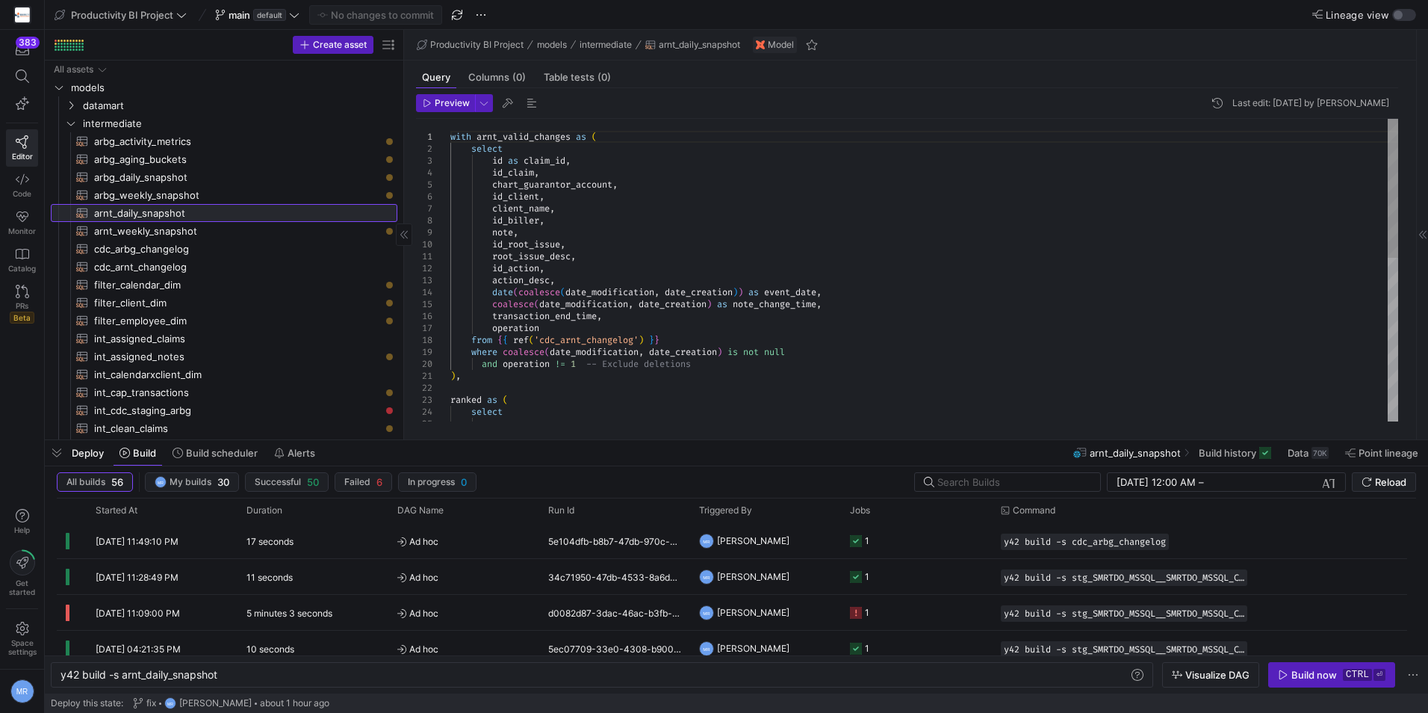
scroll to position [0, 158]
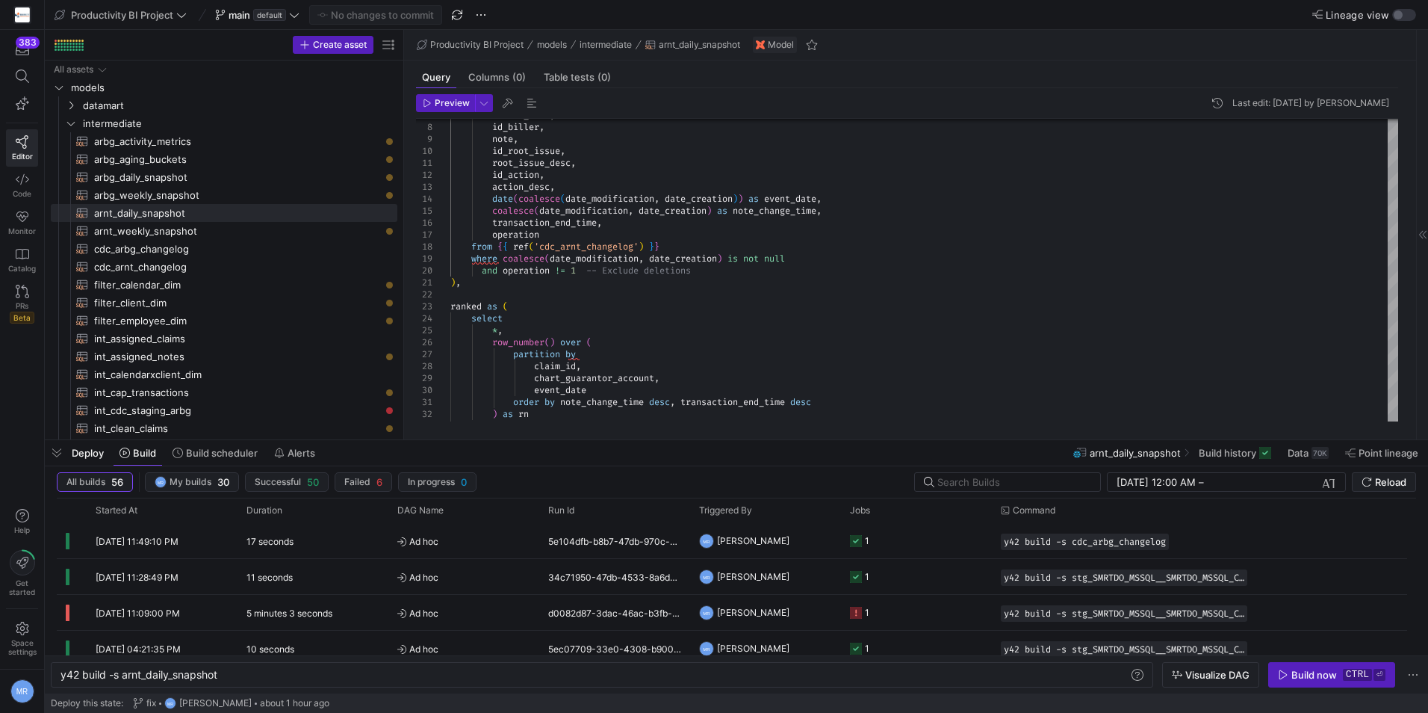
click at [439, 100] on span "Preview" at bounding box center [452, 103] width 35 height 10
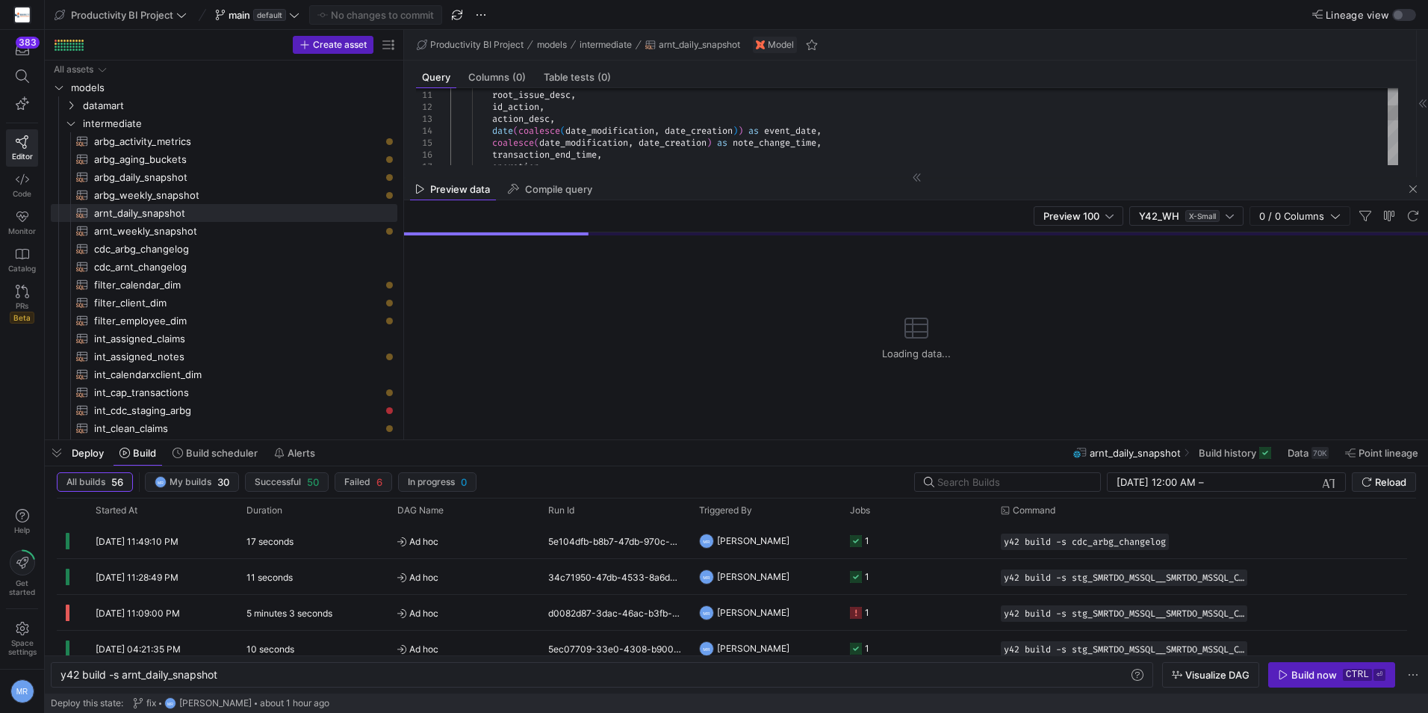
scroll to position [43, 0]
click at [54, 449] on span "button" at bounding box center [57, 452] width 24 height 25
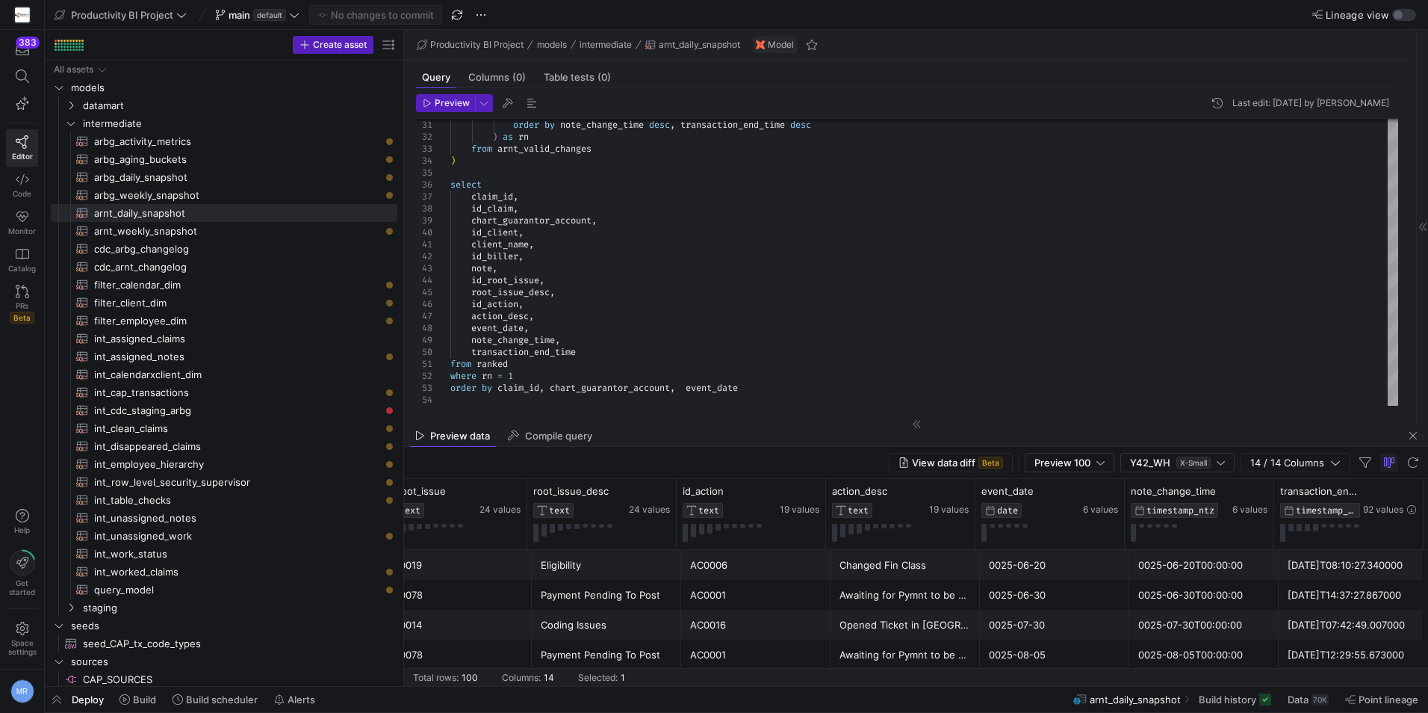
scroll to position [0, 1428]
drag, startPoint x: 940, startPoint y: 599, endPoint x: 1142, endPoint y: 606, distance: 202.6
click at [523, 337] on div "order by note_change_time desc , transaction_end_time desc ) as rn from arnt_va…" at bounding box center [925, 76] width 948 height 657
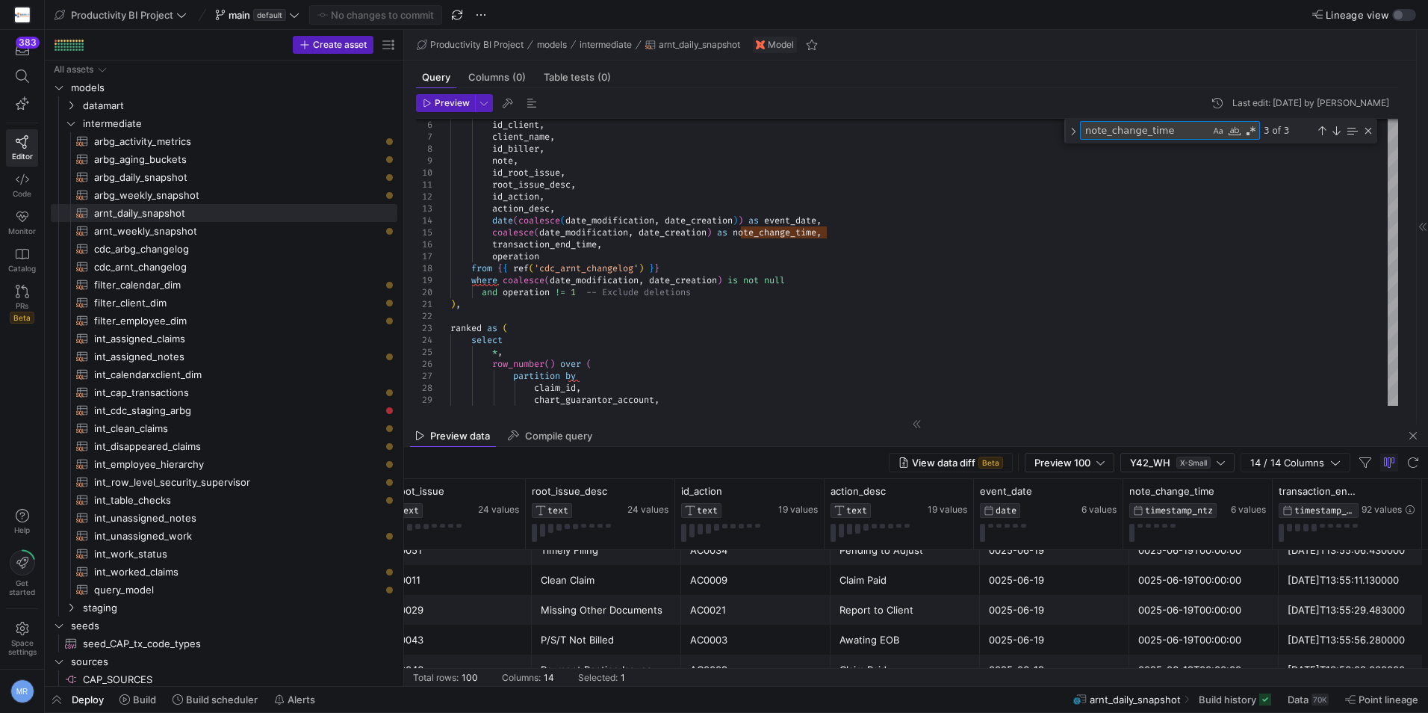
scroll to position [0, 0]
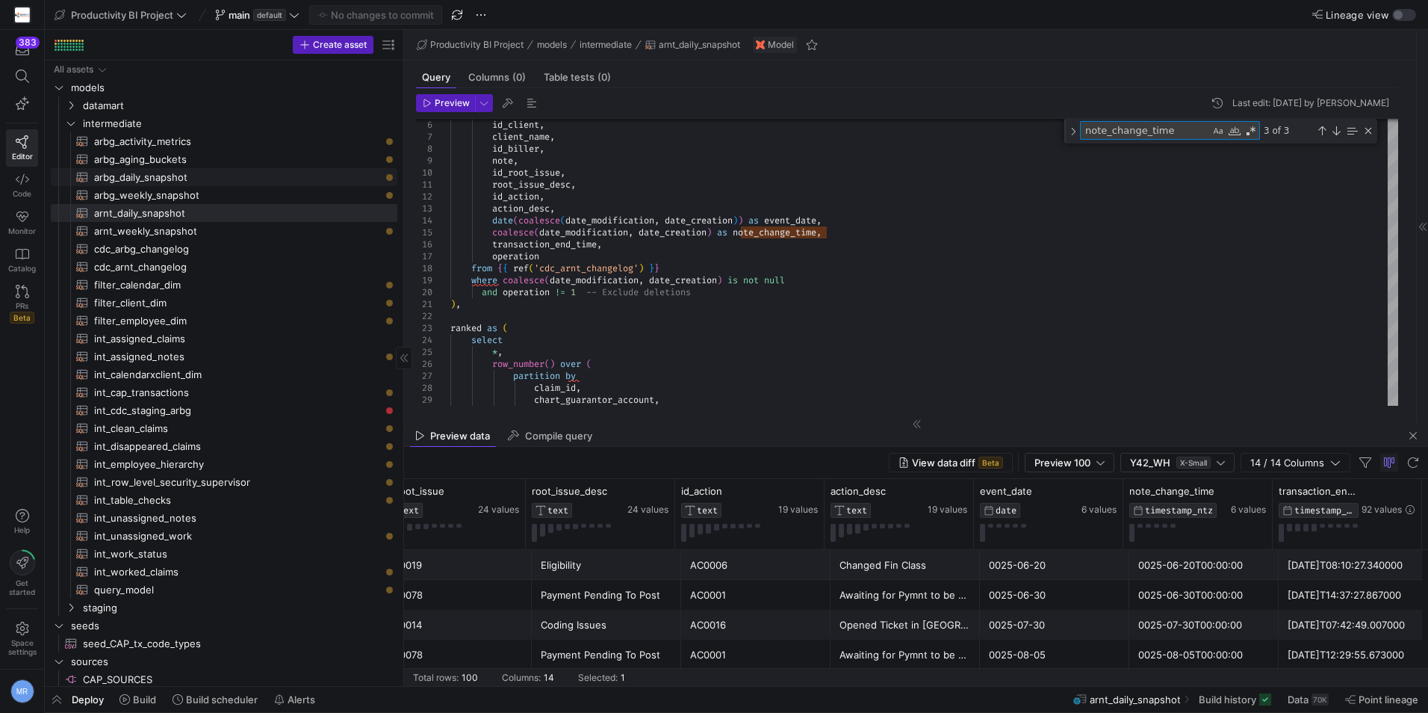
click at [231, 180] on span "arbg_daily_snapshot​​​​​​​​​​" at bounding box center [237, 177] width 286 height 17
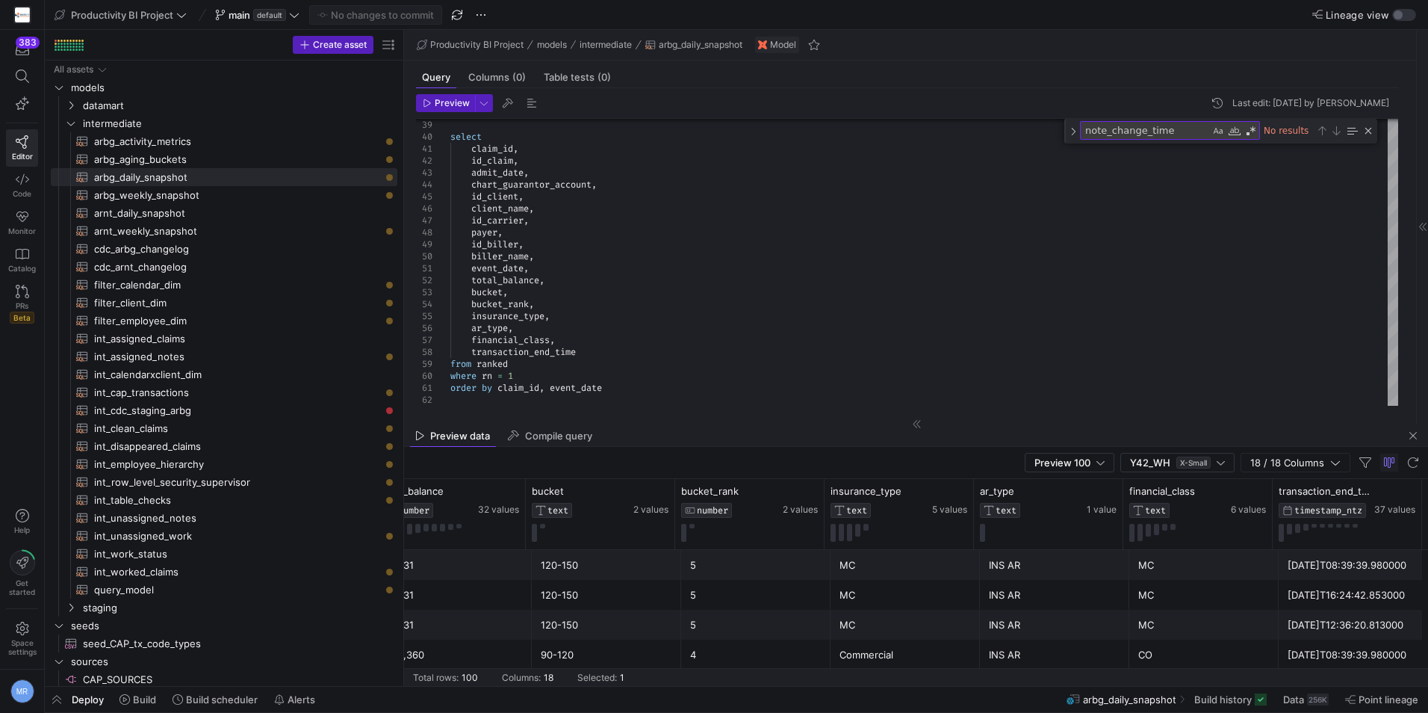
drag, startPoint x: 864, startPoint y: 597, endPoint x: 1060, endPoint y: 600, distance: 195.8
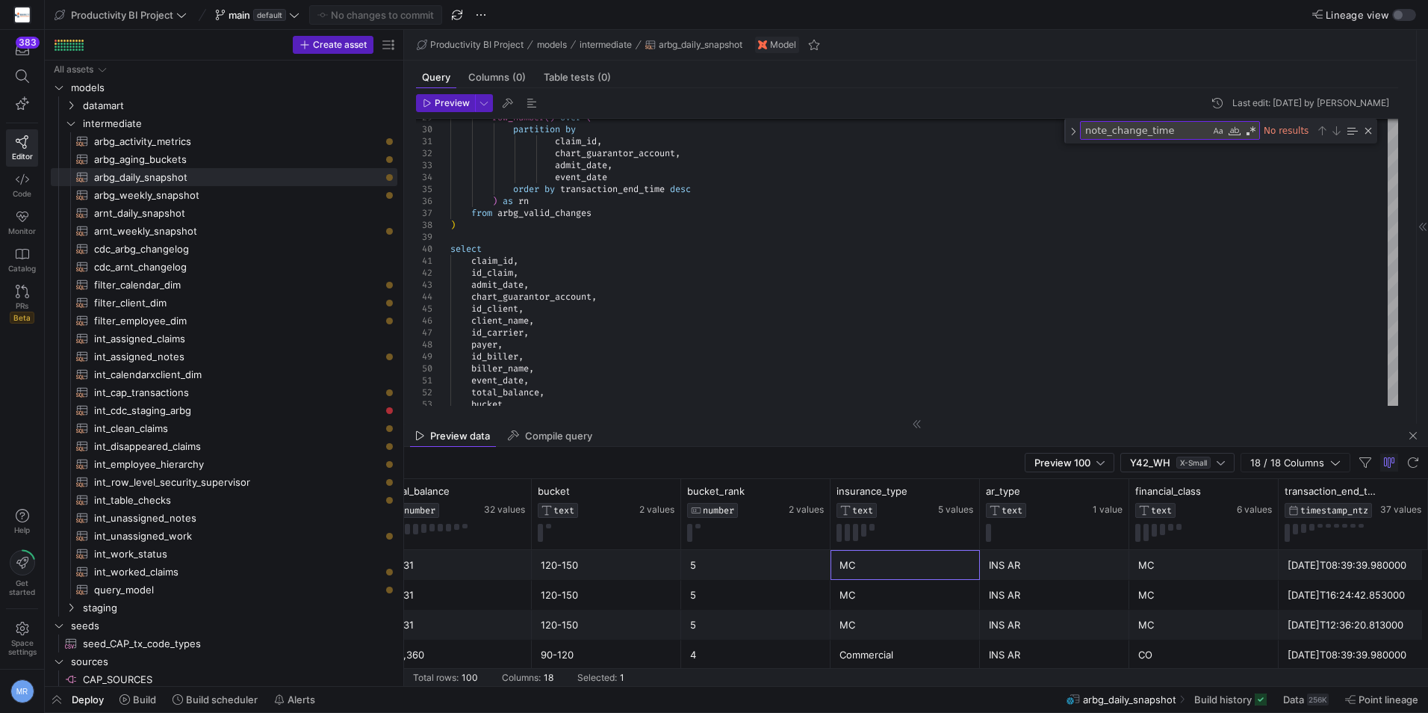
scroll to position [0, 1800]
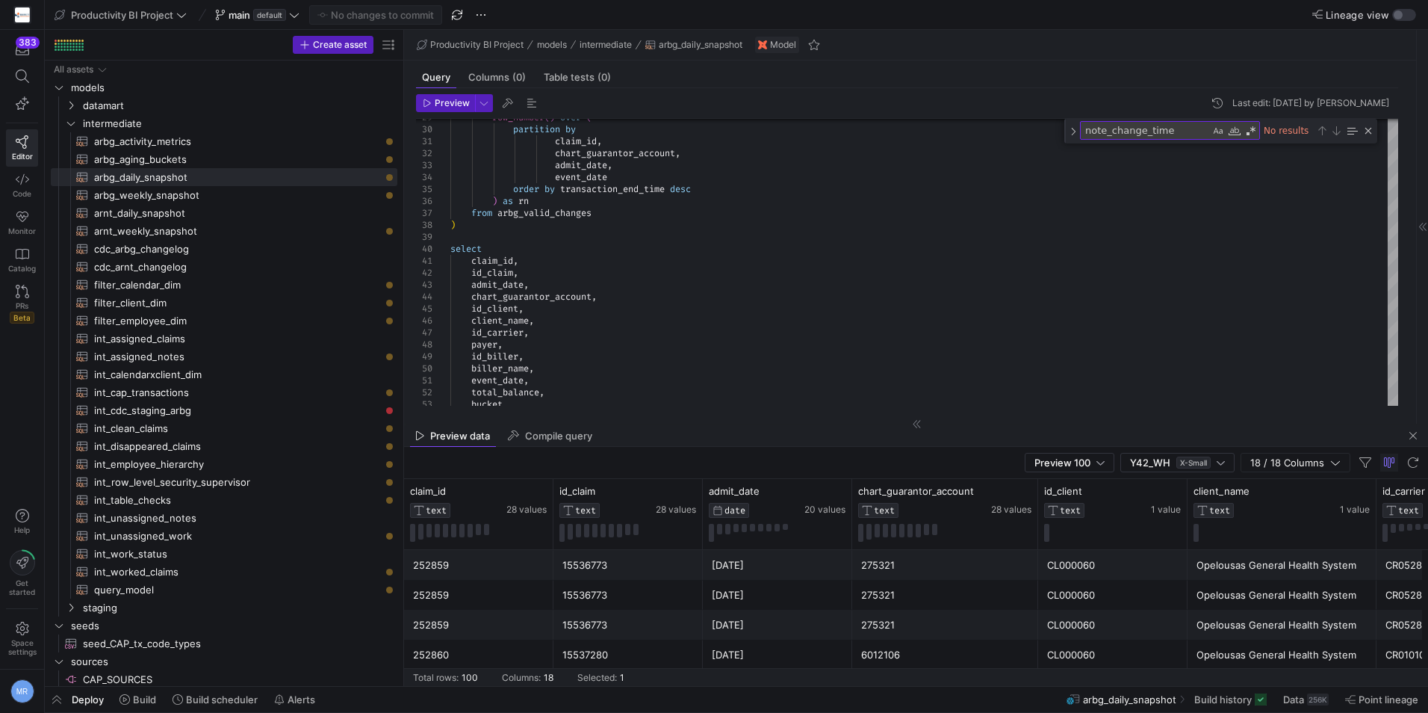
drag, startPoint x: 951, startPoint y: 577, endPoint x: 901, endPoint y: 579, distance: 50.1
click at [140, 695] on span "Build" at bounding box center [144, 699] width 23 height 12
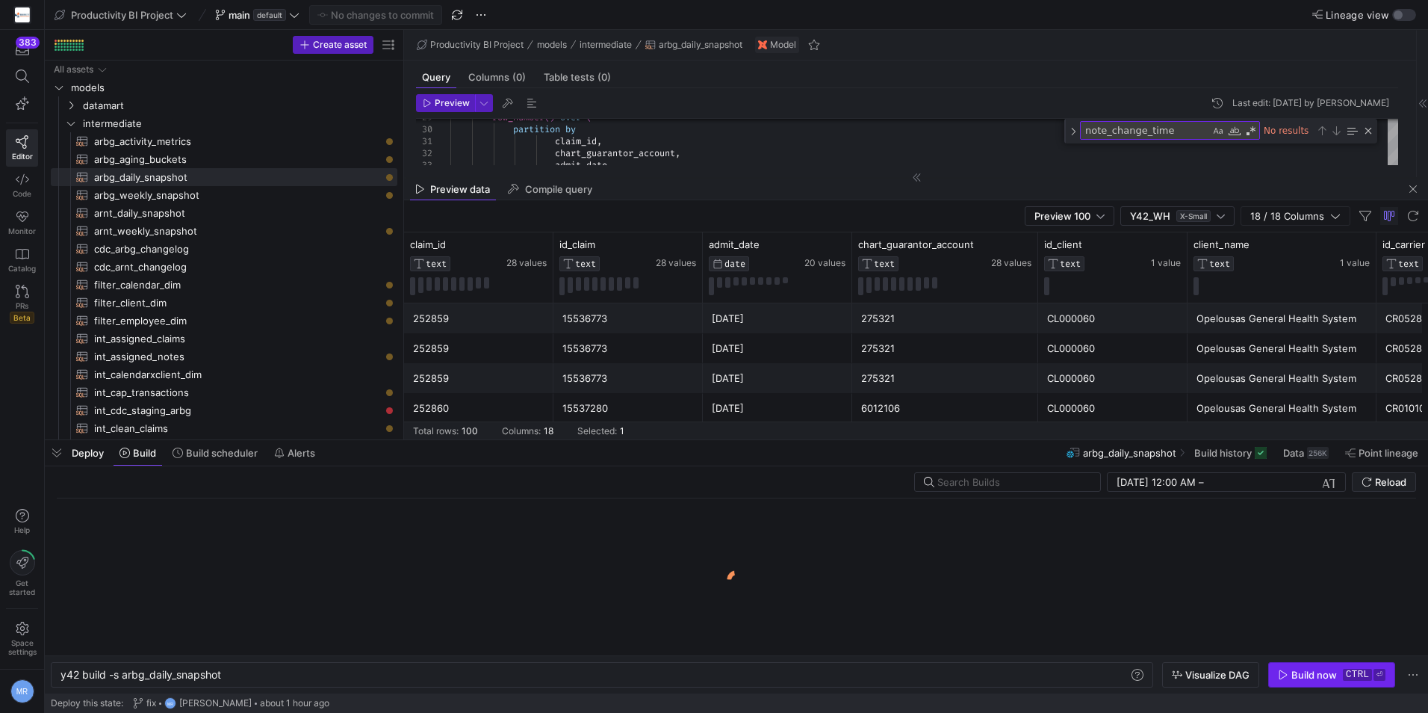
click at [1308, 674] on div "Build now" at bounding box center [1315, 675] width 46 height 12
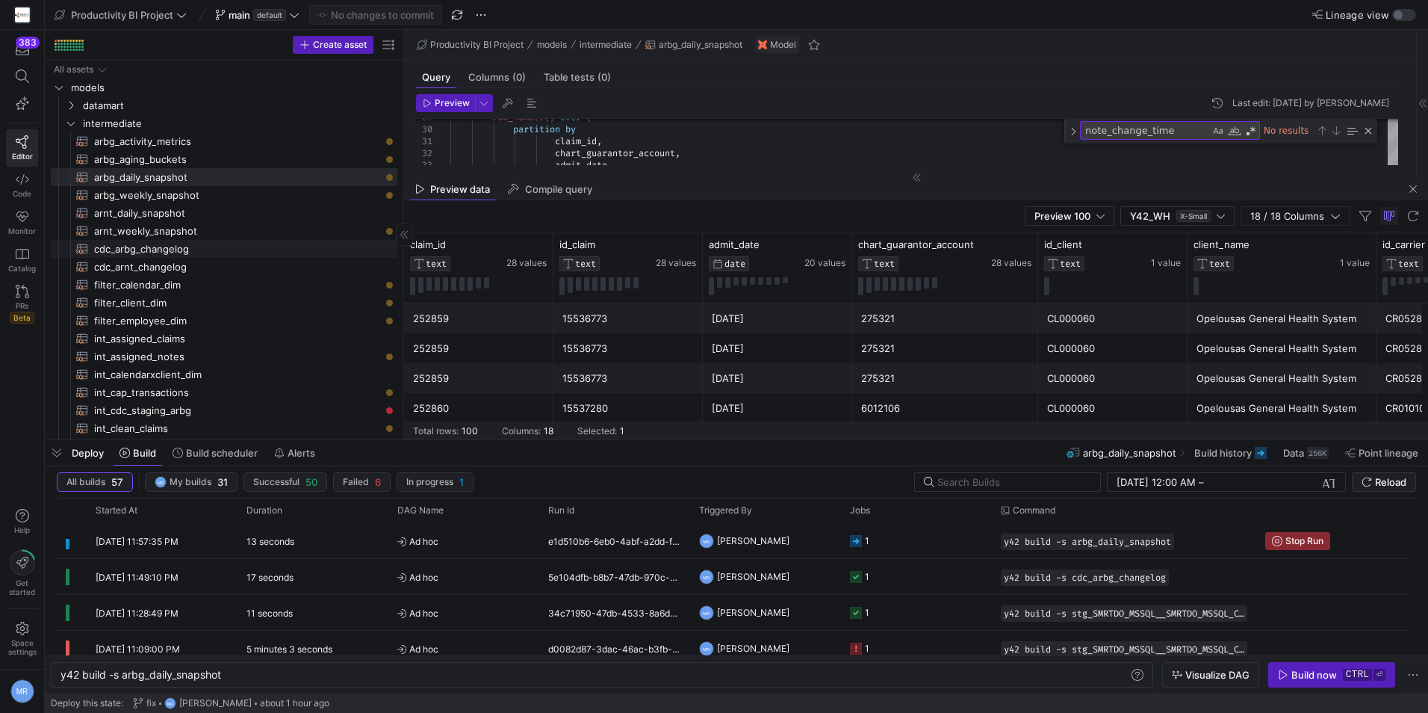
click at [251, 241] on span "cdc_arbg_changelog​​​​​​​​​​" at bounding box center [237, 249] width 286 height 17
type textarea "with cdc_source as ( select * from {{ ref('stg_SMRTDO_MSSQL__SMRTDO_MSSQL_CDC_A…"
type textarea "y42 build -s cdc_arbg_changelog"
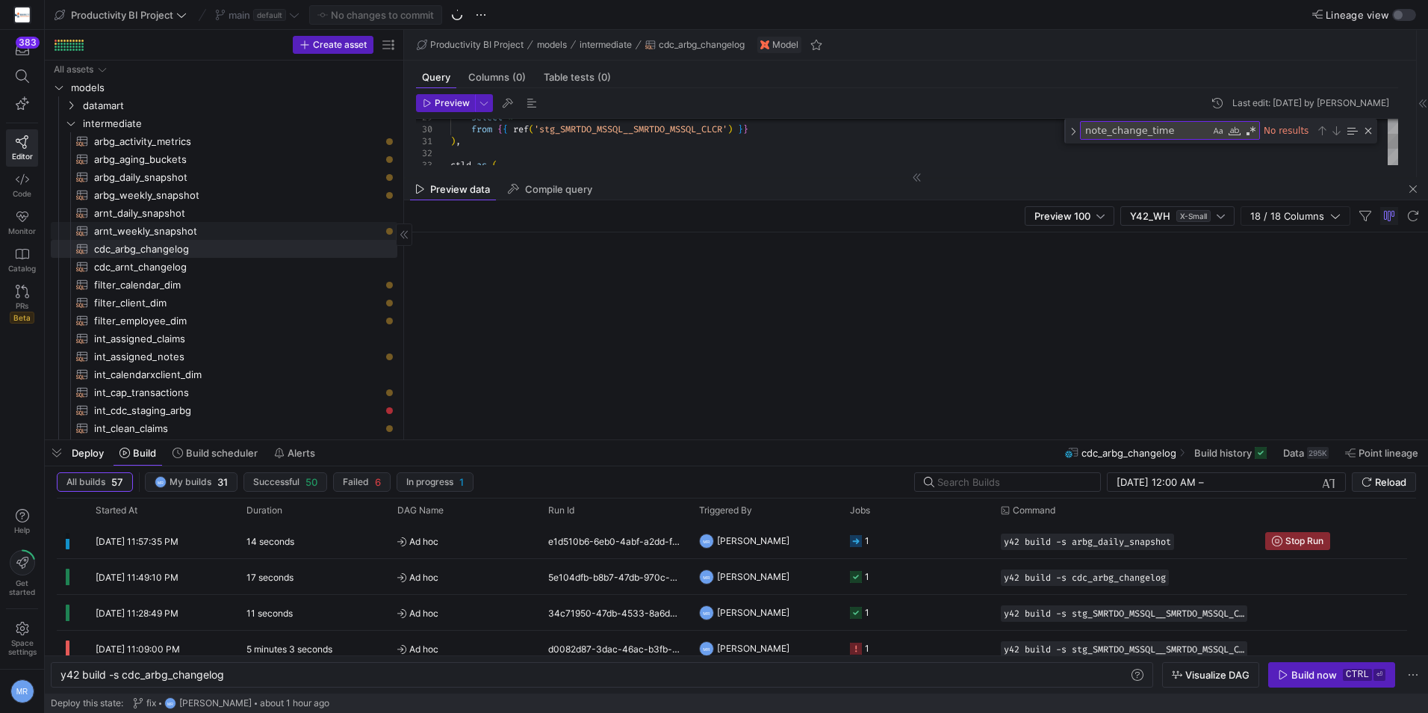
click at [265, 228] on span "arnt_weekly_snapshot​​​​​​​​​​" at bounding box center [237, 231] width 286 height 17
type textarea "with cdc_data as ( select id, en, id_claim, chart_guarantor_account, id_client,…"
type textarea "y42 build -s arnt_weekly_snapshot"
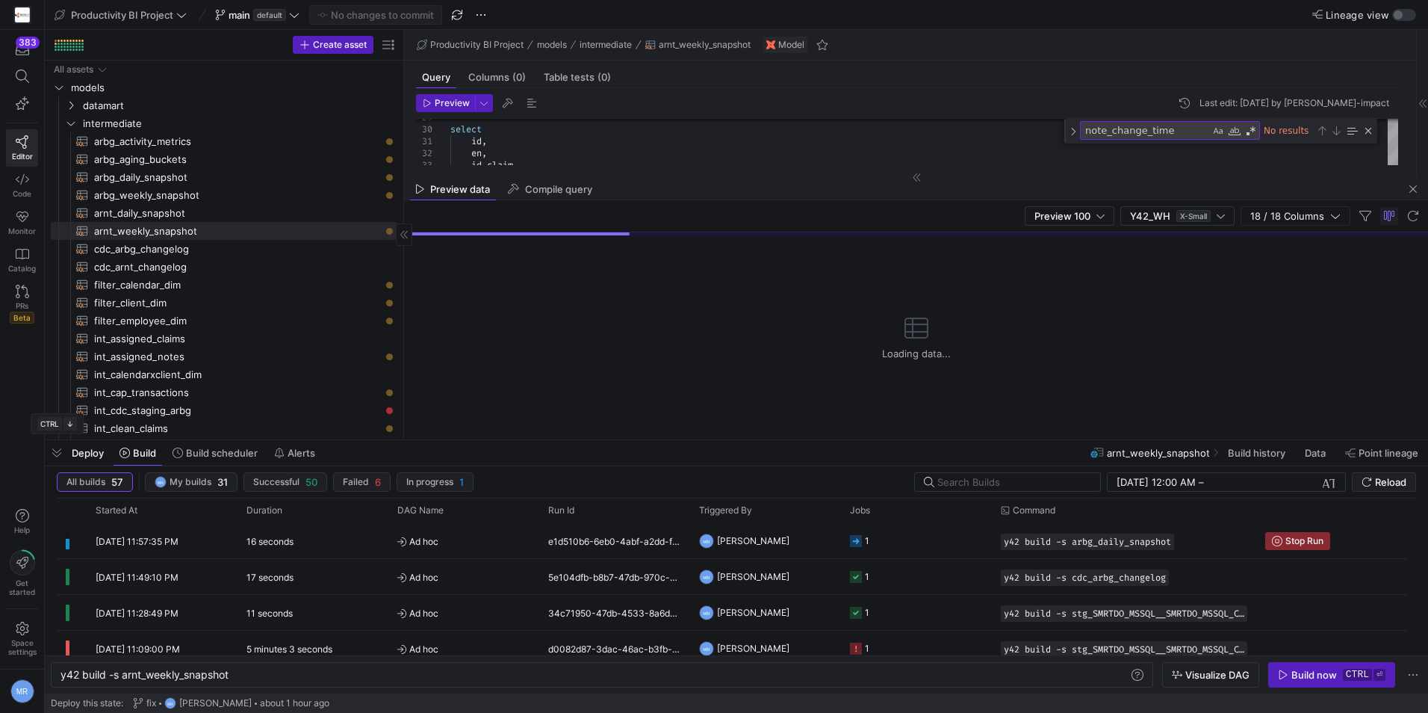
click at [58, 451] on span "button" at bounding box center [57, 452] width 24 height 25
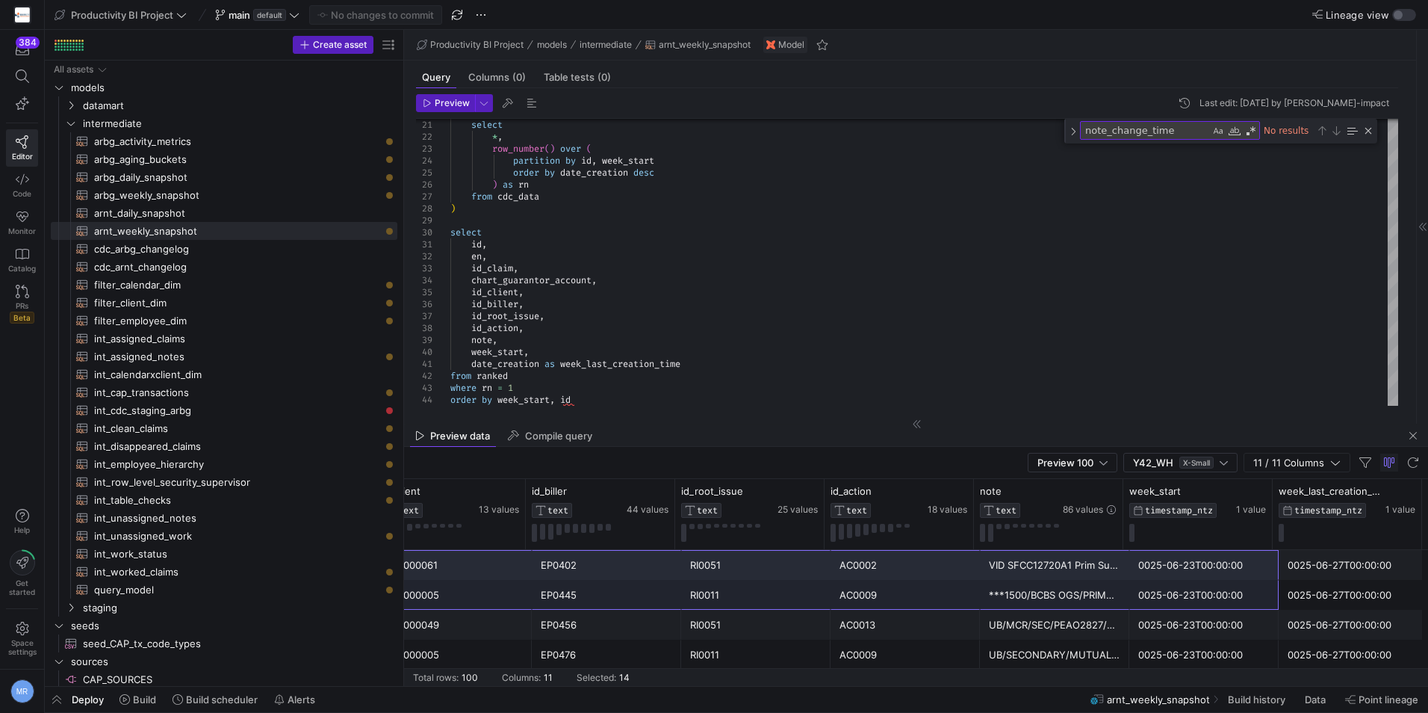
drag, startPoint x: 1146, startPoint y: 596, endPoint x: 1263, endPoint y: 577, distance: 118.9
click at [118, 705] on span at bounding box center [138, 699] width 49 height 24
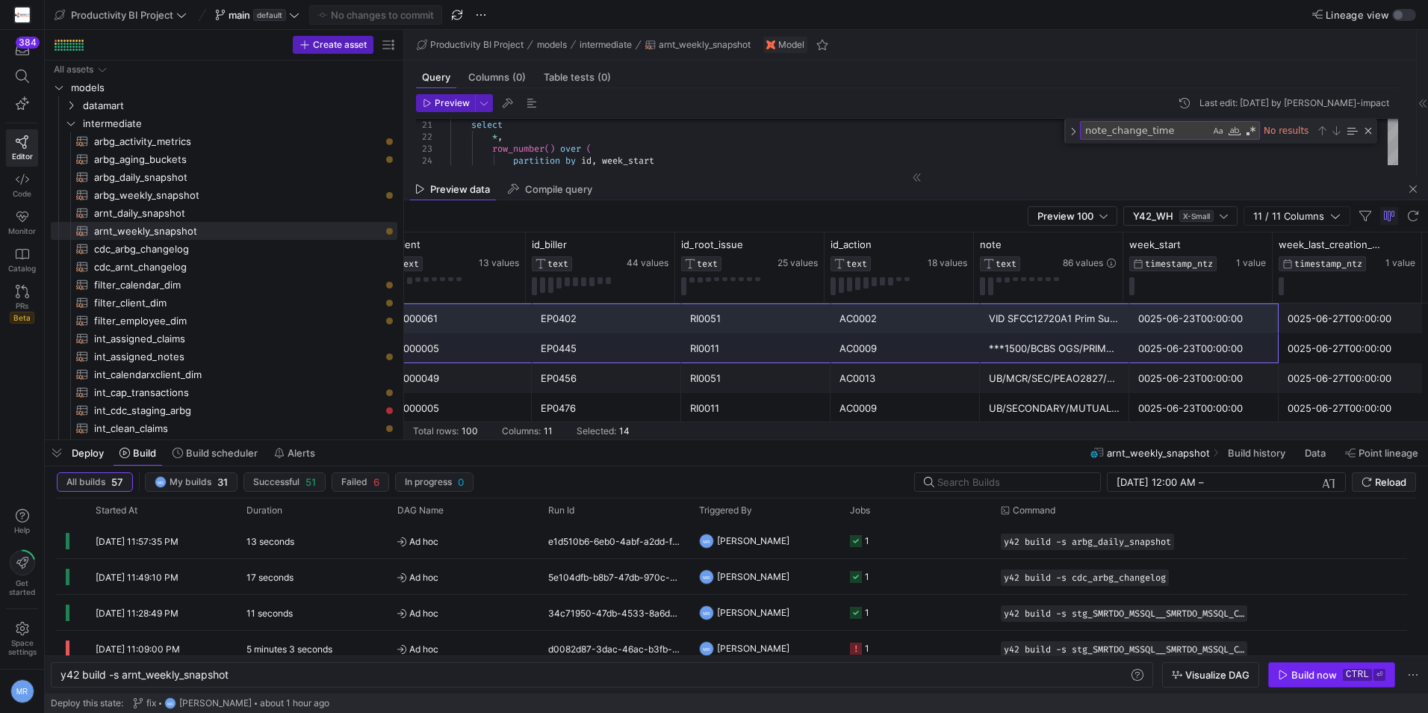
click at [1331, 675] on div "Build now" at bounding box center [1315, 675] width 46 height 12
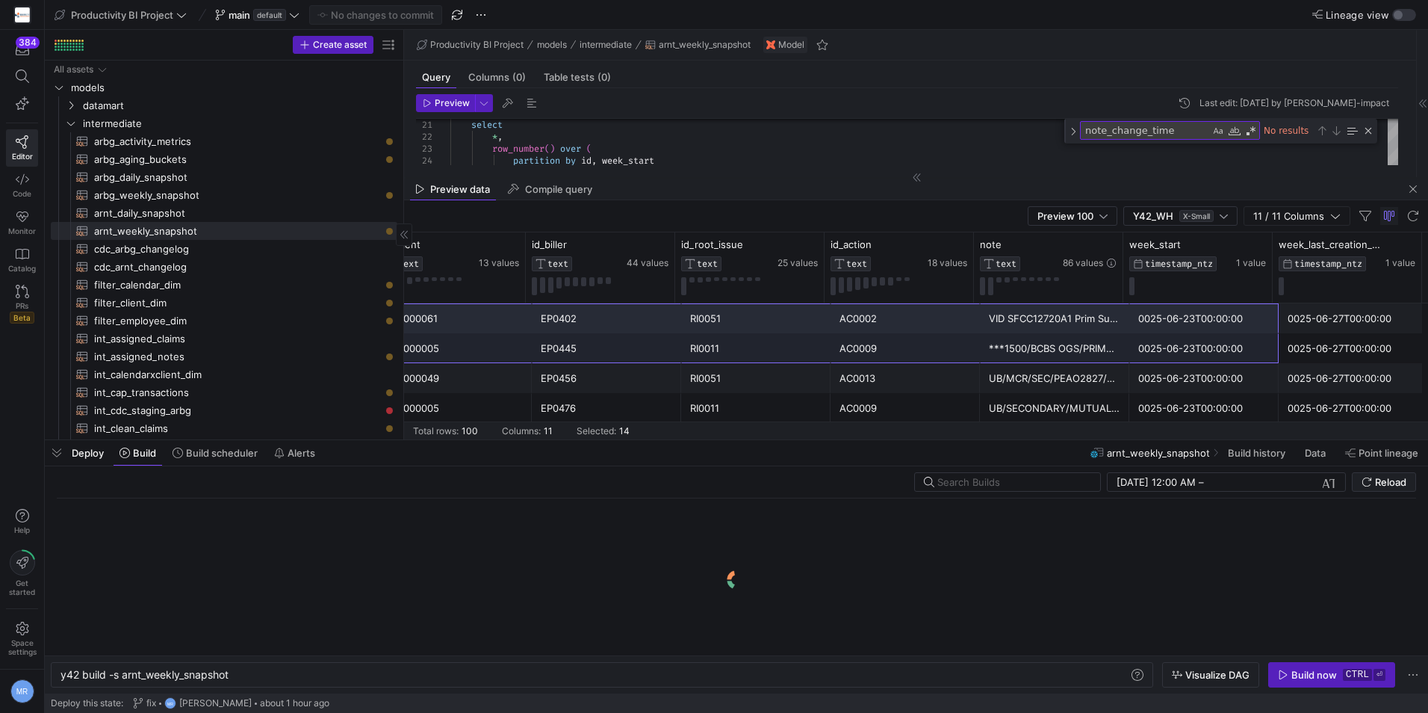
click at [61, 453] on span "button" at bounding box center [57, 452] width 24 height 25
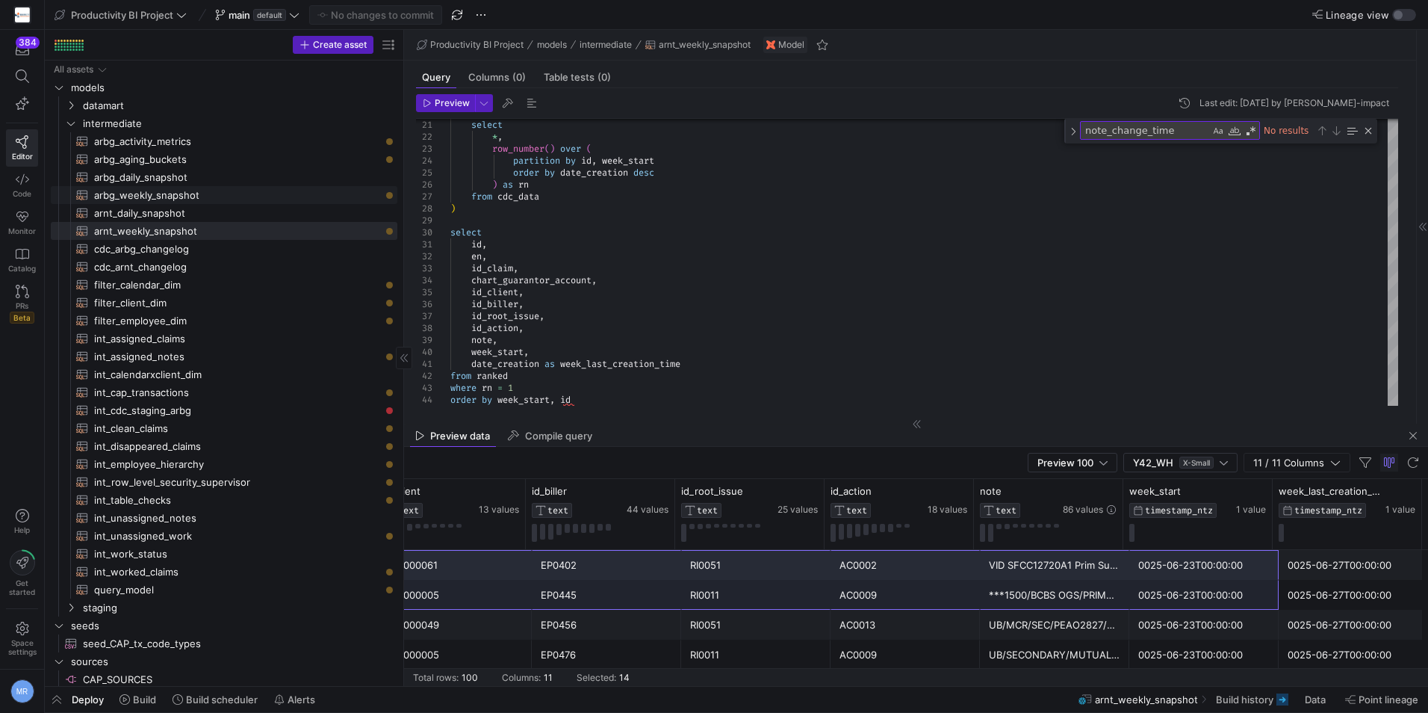
click at [353, 197] on span "arbg_weekly_snapshot​​​​​​​​​​" at bounding box center [237, 195] width 286 height 17
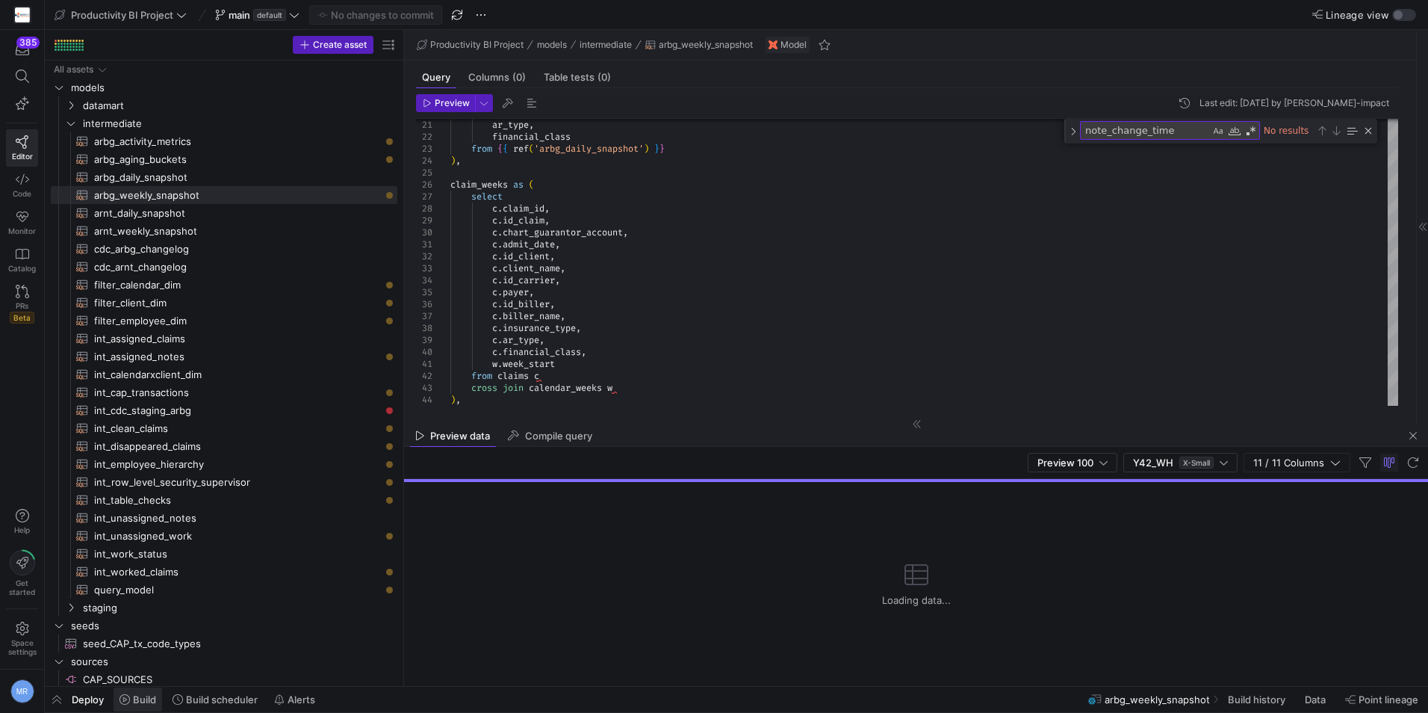
click at [123, 699] on icon at bounding box center [125, 699] width 10 height 10
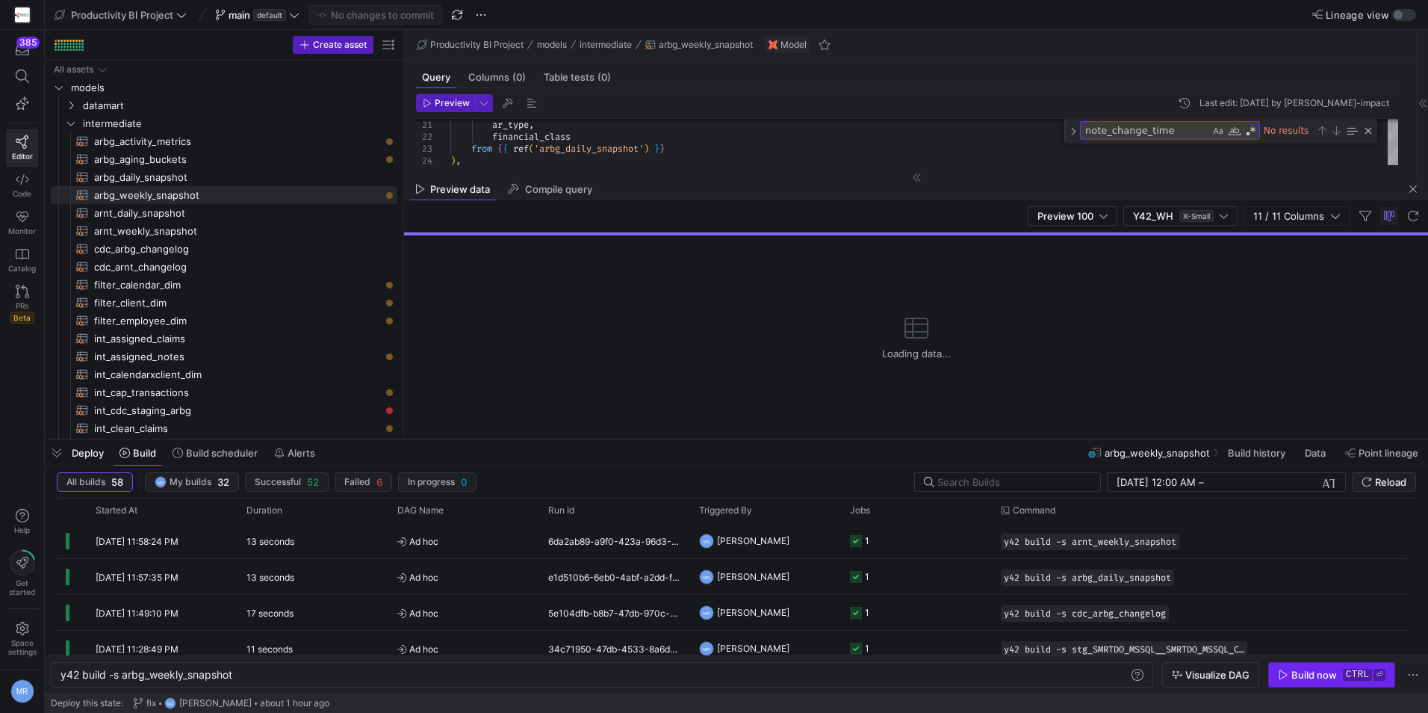
click at [1323, 677] on div "Build now" at bounding box center [1315, 675] width 46 height 12
click at [1416, 185] on span "button" at bounding box center [1414, 189] width 18 height 18
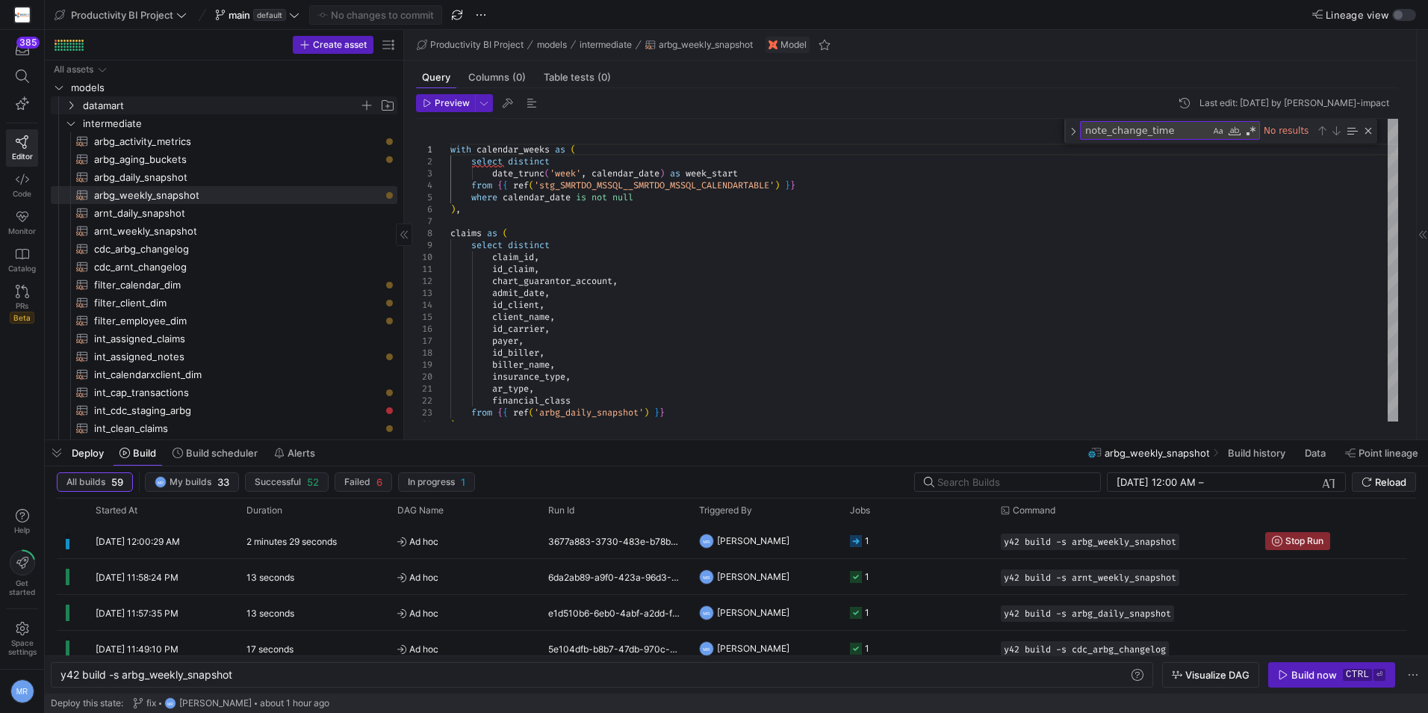
click at [206, 107] on span "datamart" at bounding box center [221, 105] width 276 height 17
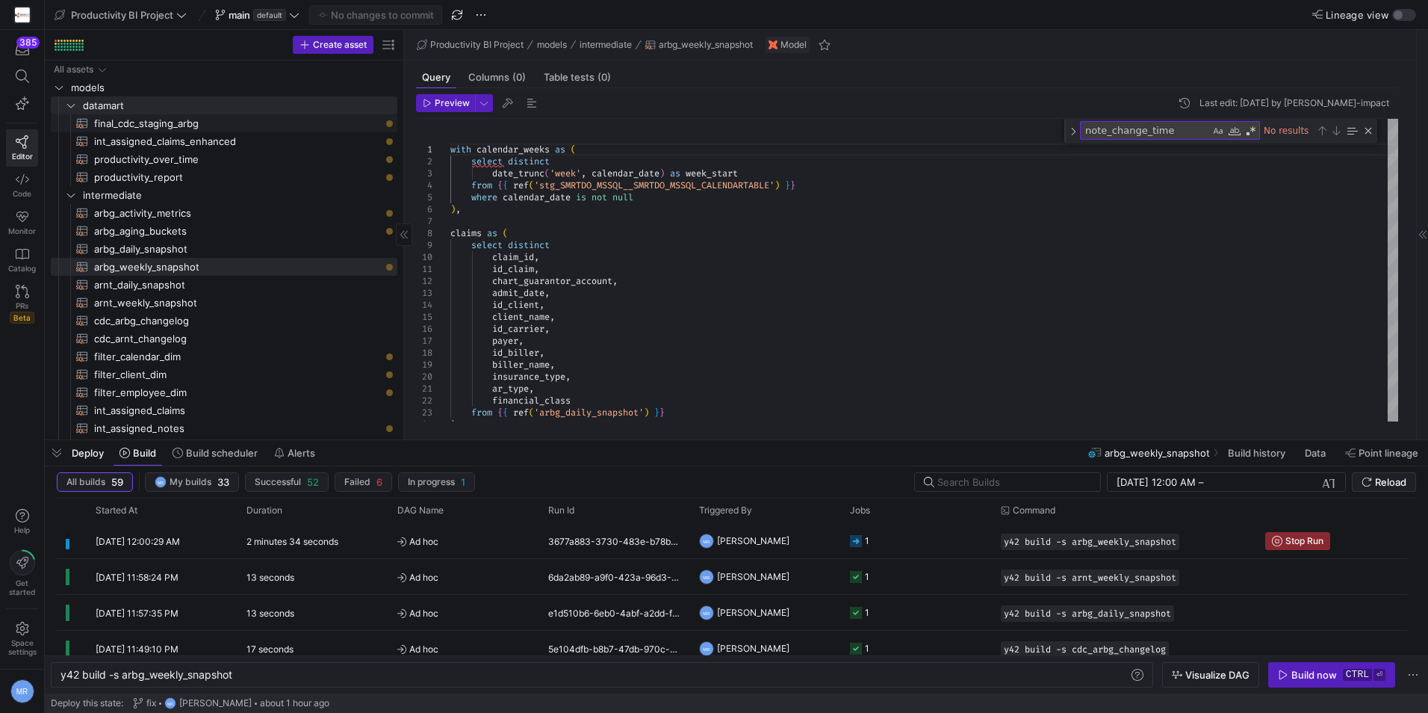
click at [214, 128] on span "final_cdc_staging_arbg​​​​​​​​​​" at bounding box center [237, 123] width 286 height 17
type textarea "{{ config( materialized='incremental', unique_key='id', incremental_strategy='m…"
type textarea "y42 build -s final_cdc_staging_arbg"
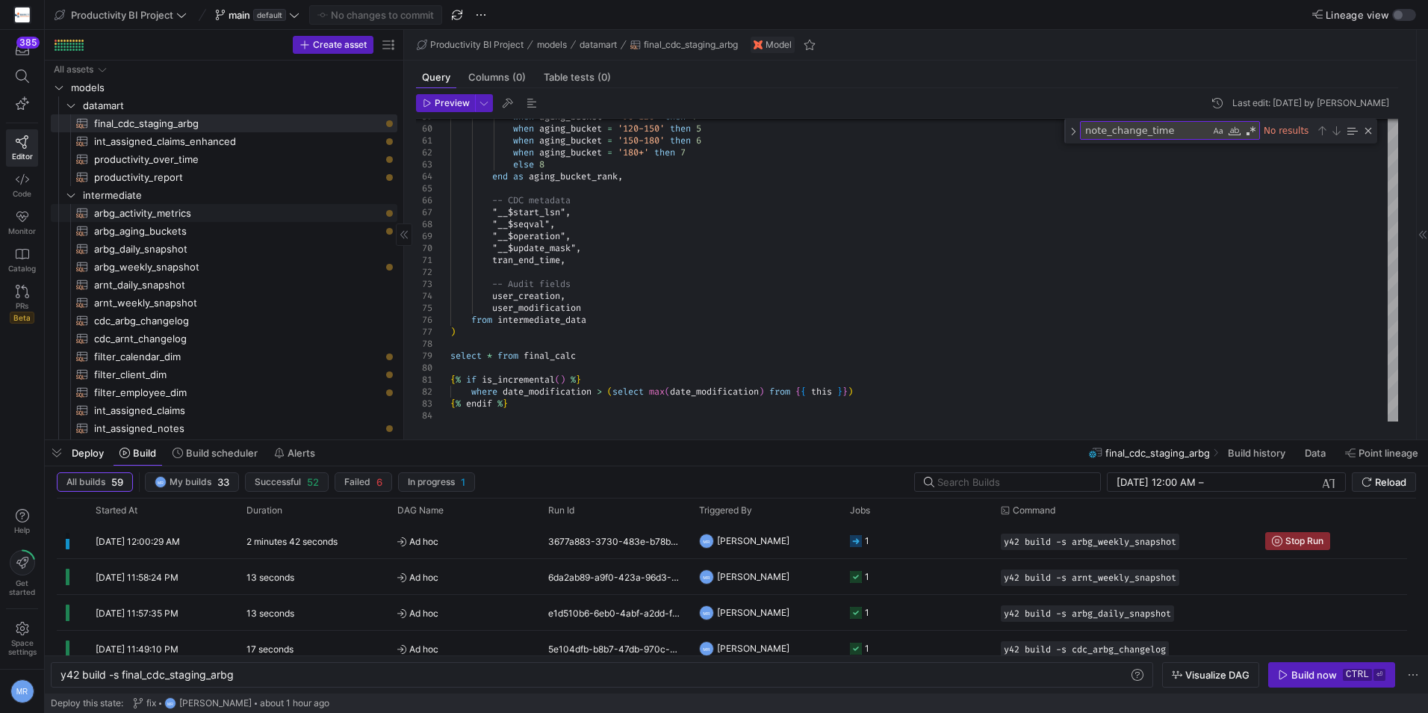
click at [196, 215] on span "arbg_activity_metrics​​​​​​​​​​" at bounding box center [237, 213] width 286 height 17
type textarea "with cdc_data as ( select id, id_claim, id_client, id_carrier, id_biller, opera…"
type textarea "y42 build -s arbg_activity_metrics"
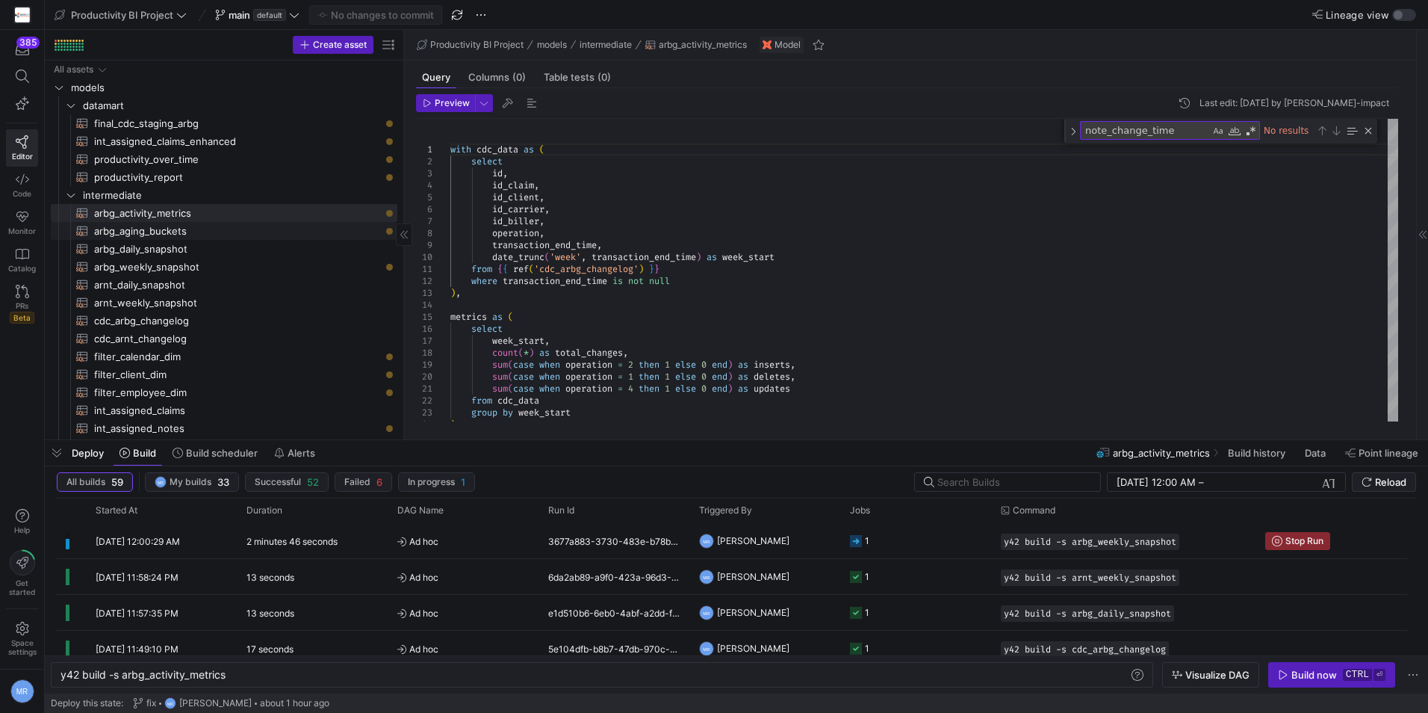
click at [291, 223] on span "arbg_aging_buckets​​​​​​​​​​" at bounding box center [237, 231] width 286 height 17
type textarea "with weekly_snapshot as ( select * from {{ ref('arbg_weekly_snapshot') }} ), --…"
type textarea "y42 build -s arbg_aging_buckets"
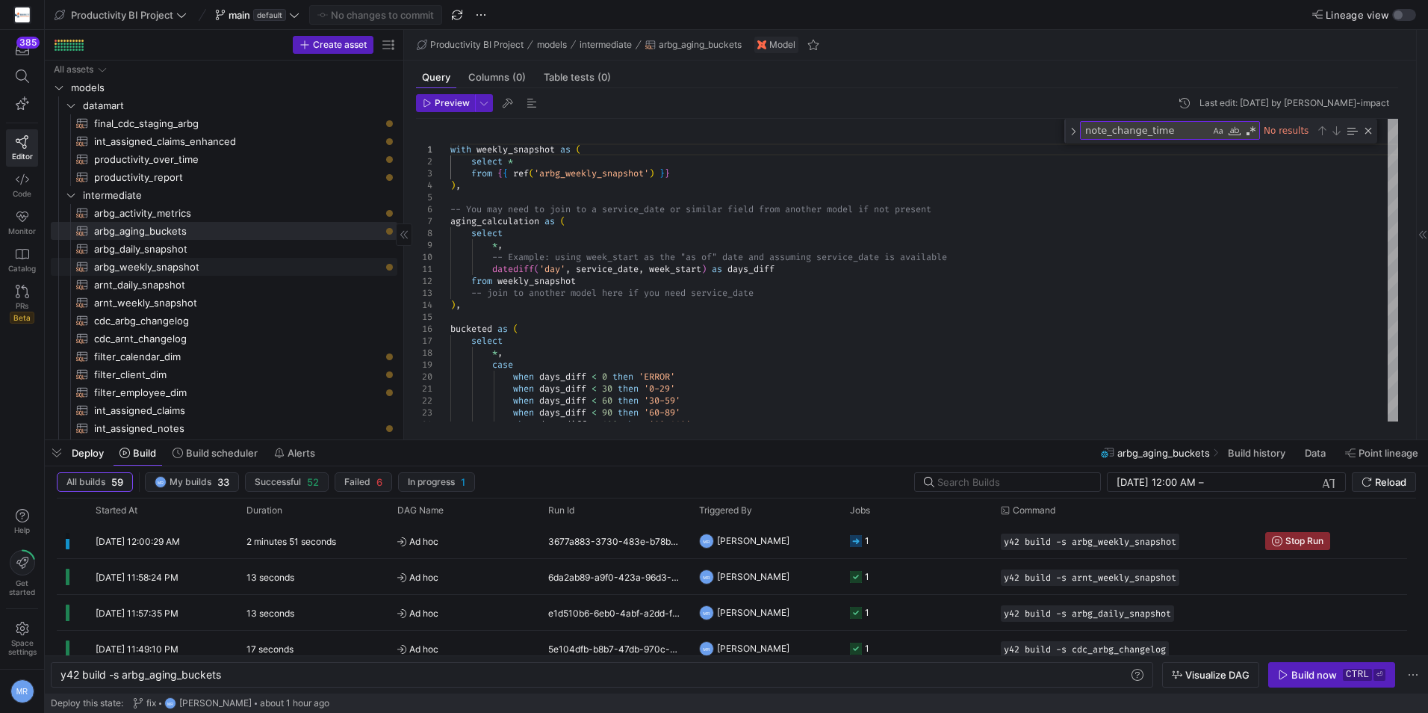
click at [310, 267] on span "arbg_weekly_snapshot​​​​​​​​​​" at bounding box center [237, 267] width 286 height 17
type textarea "with calendar_weeks as ( select distinct date_trunc('week', calendar_date) as w…"
type textarea "y42 build -s arbg_weekly_snapshot"
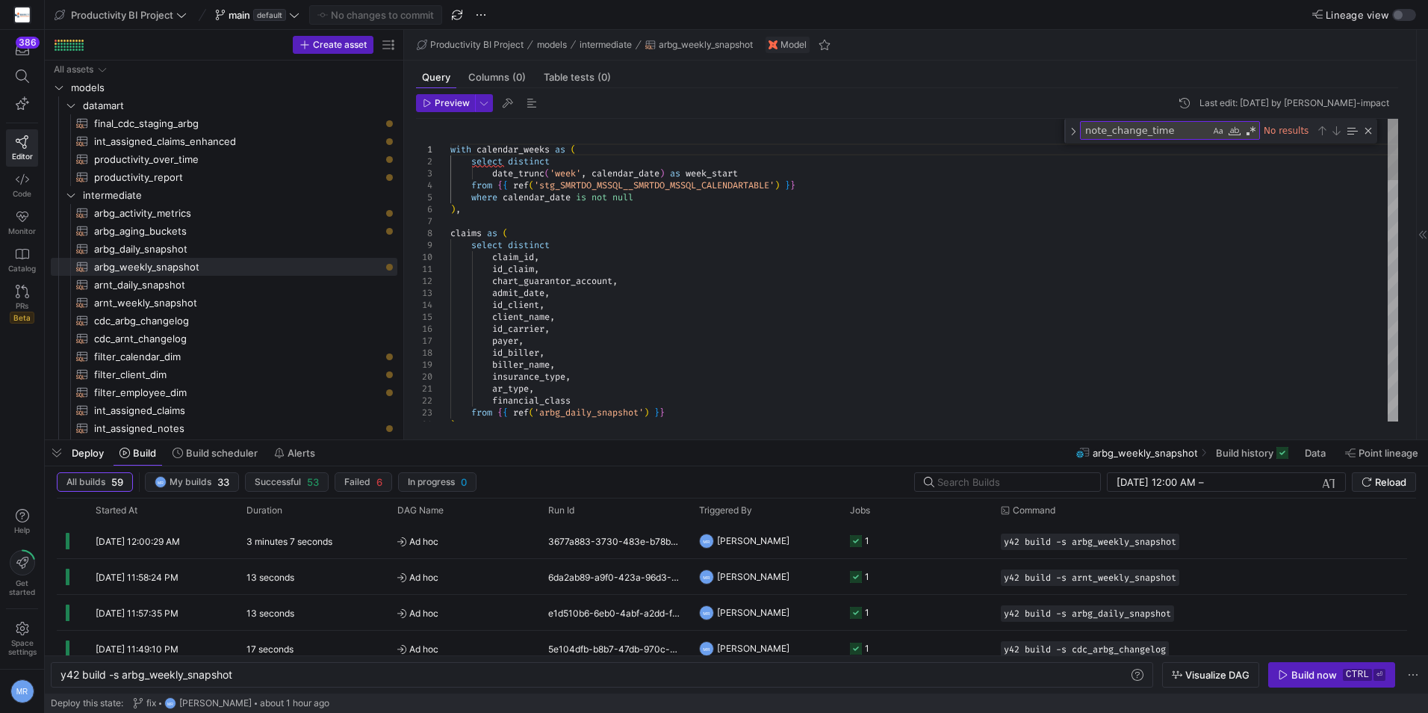
drag, startPoint x: 843, startPoint y: 241, endPoint x: 885, endPoint y: 247, distance: 41.6
